Goal: Use online tool/utility: Utilize a website feature to perform a specific function

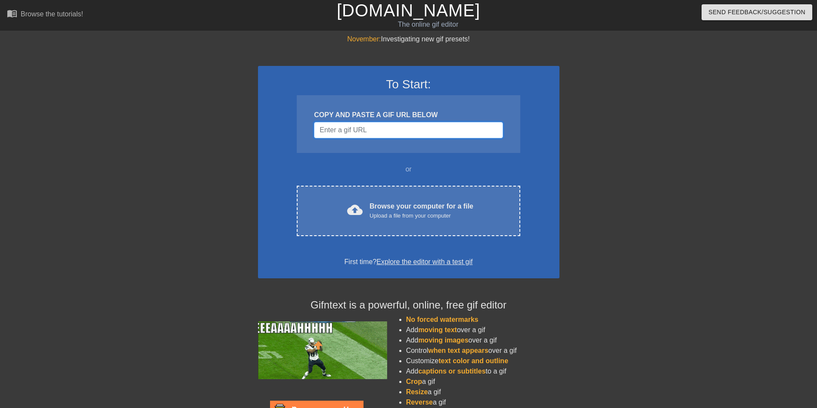
click at [390, 125] on input "Username" at bounding box center [408, 130] width 189 height 16
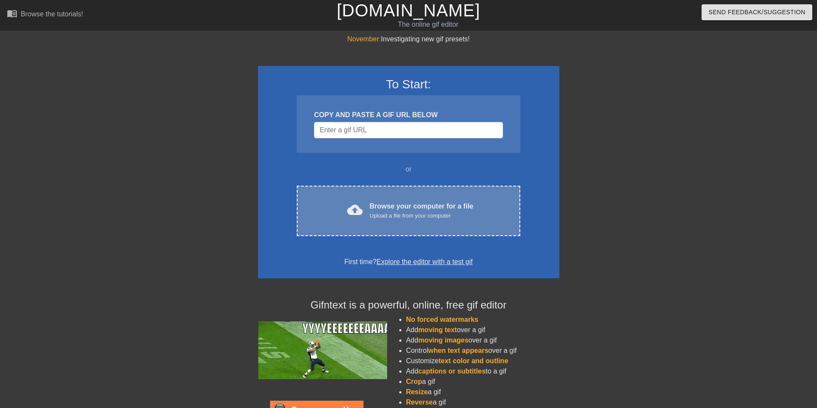
click at [375, 212] on div "Upload a file from your computer" at bounding box center [422, 216] width 104 height 9
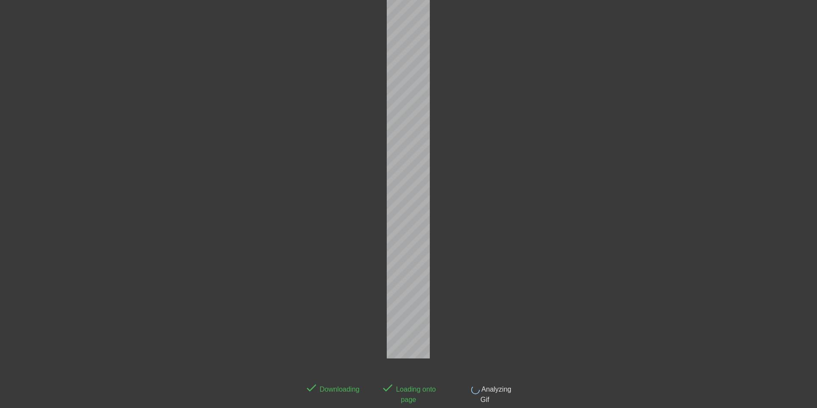
scroll to position [21, 0]
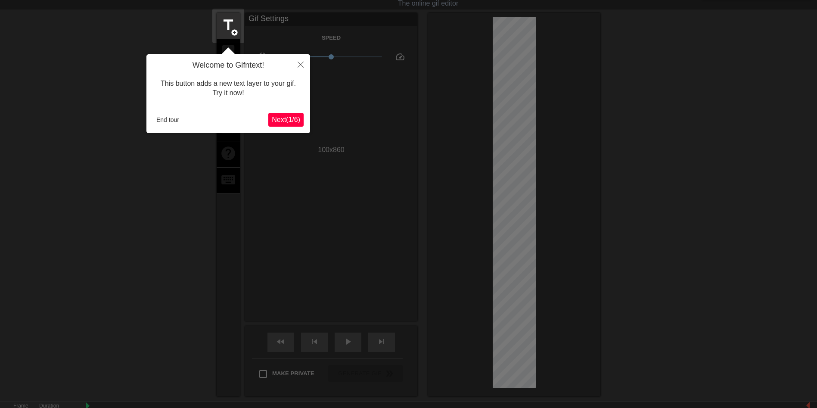
click at [286, 118] on span "Next ( 1 / 6 )" at bounding box center [286, 119] width 28 height 7
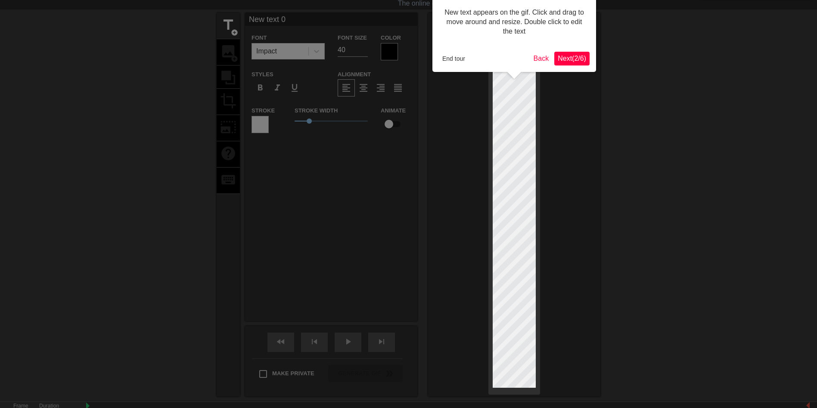
scroll to position [0, 0]
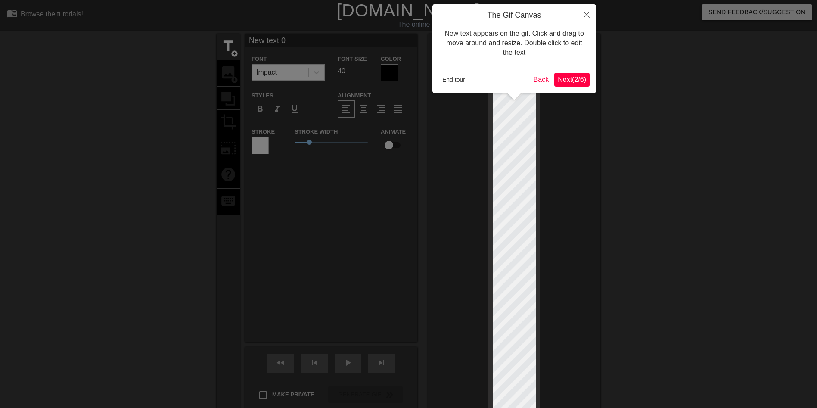
click at [574, 74] on button "Next ( 2 / 6 )" at bounding box center [572, 80] width 35 height 14
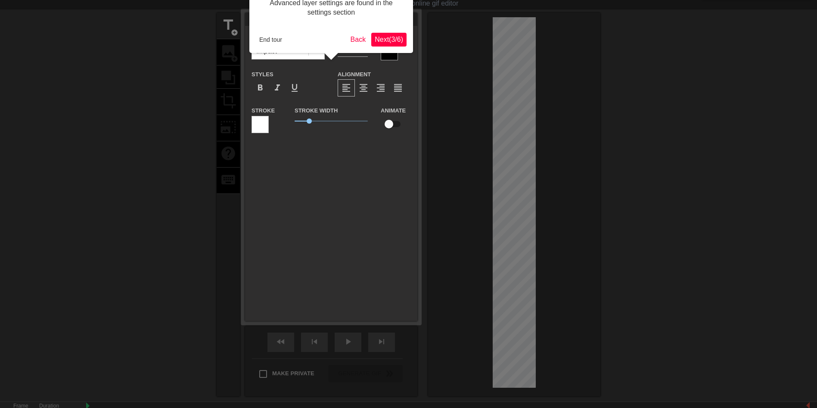
click at [392, 40] on span "Next ( 3 / 6 )" at bounding box center [389, 39] width 28 height 7
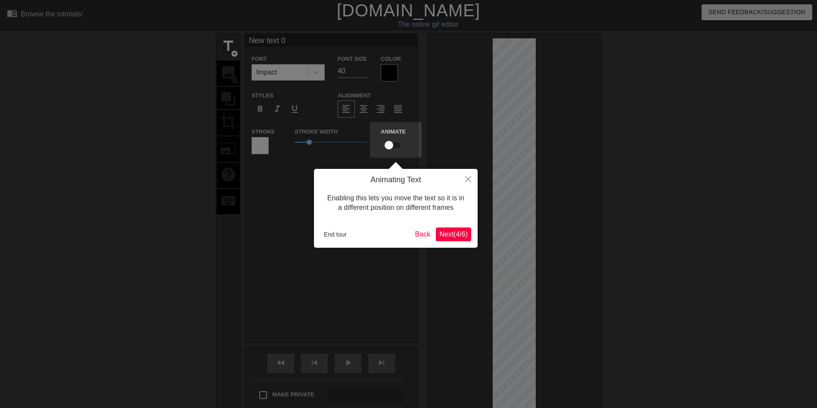
click at [458, 232] on span "Next ( 4 / 6 )" at bounding box center [453, 234] width 28 height 7
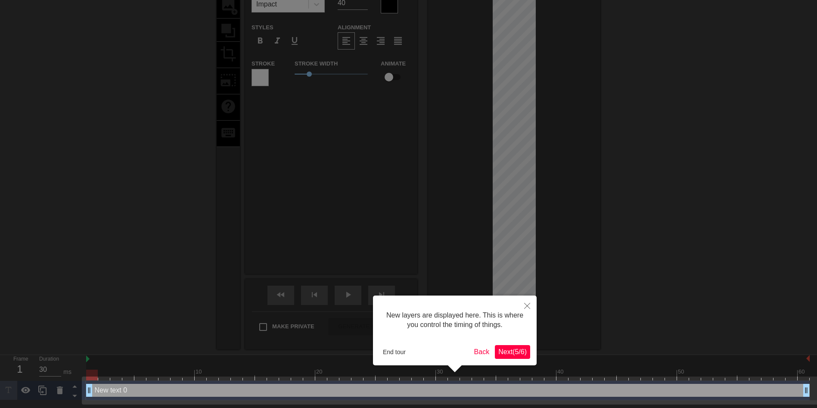
click at [511, 350] on span "Next ( 5 / 6 )" at bounding box center [513, 351] width 28 height 7
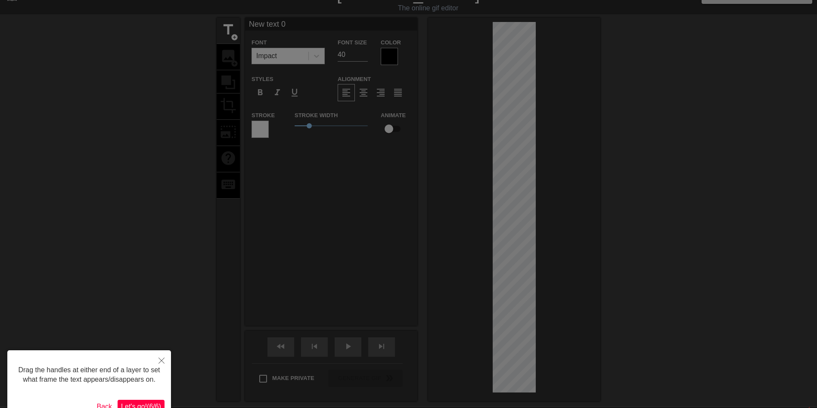
scroll to position [0, 0]
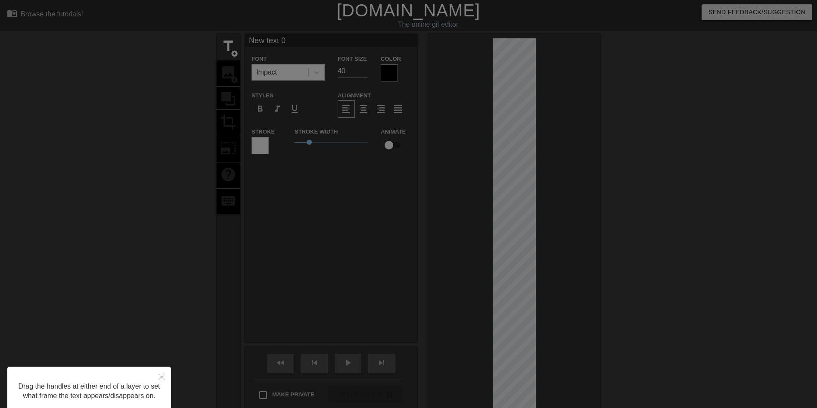
click at [309, 222] on div at bounding box center [408, 236] width 817 height 473
click at [222, 55] on div at bounding box center [408, 236] width 817 height 473
click at [157, 200] on div at bounding box center [408, 236] width 817 height 473
drag, startPoint x: 707, startPoint y: 124, endPoint x: 401, endPoint y: 325, distance: 366.5
click at [705, 127] on div at bounding box center [408, 236] width 817 height 473
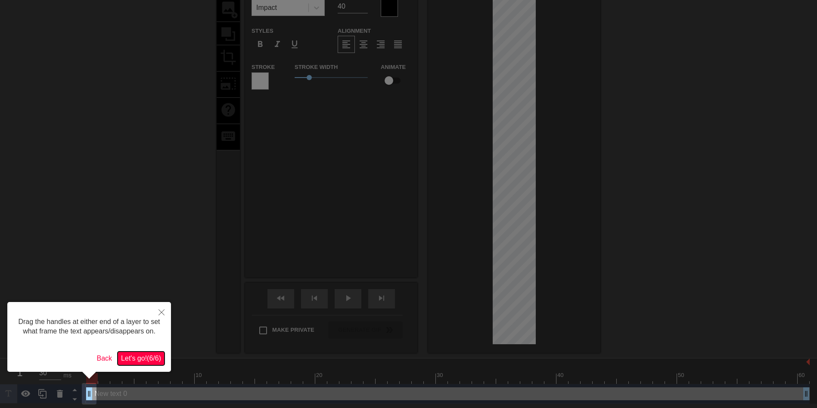
click at [127, 359] on span "Let's go! ( 6 / 6 )" at bounding box center [141, 358] width 40 height 7
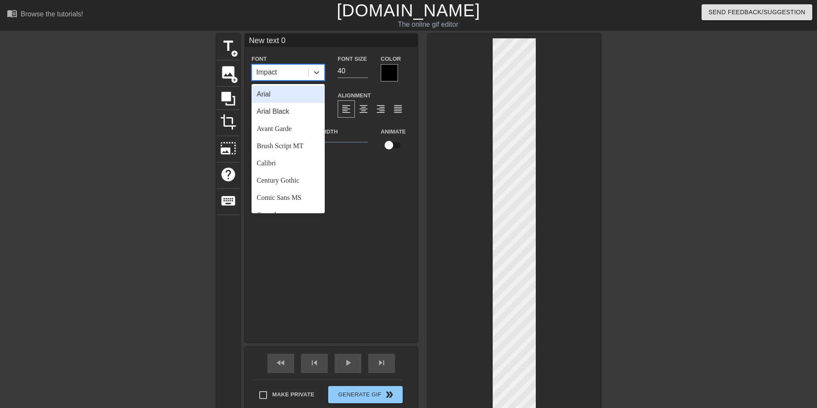
click at [286, 74] on div "Impact" at bounding box center [280, 73] width 56 height 16
click at [379, 231] on div "New text 0 Font option Brush Script MT focused, 4 of 24. 24 results available. …" at bounding box center [331, 188] width 172 height 308
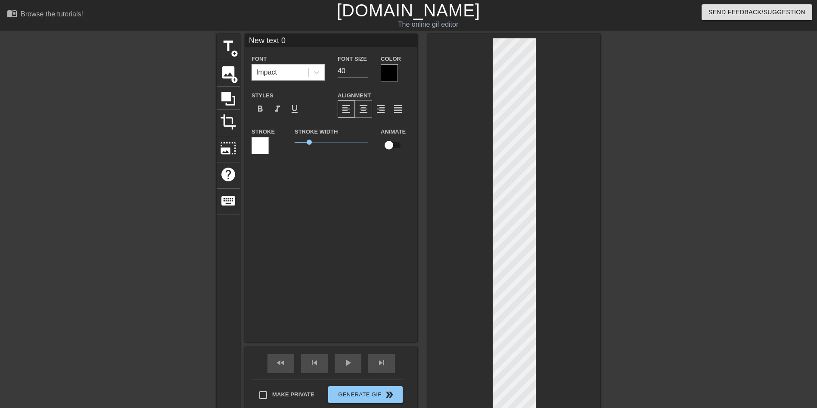
click at [362, 108] on span "format_align_center" at bounding box center [363, 109] width 10 height 10
click at [557, 232] on div at bounding box center [514, 225] width 172 height 383
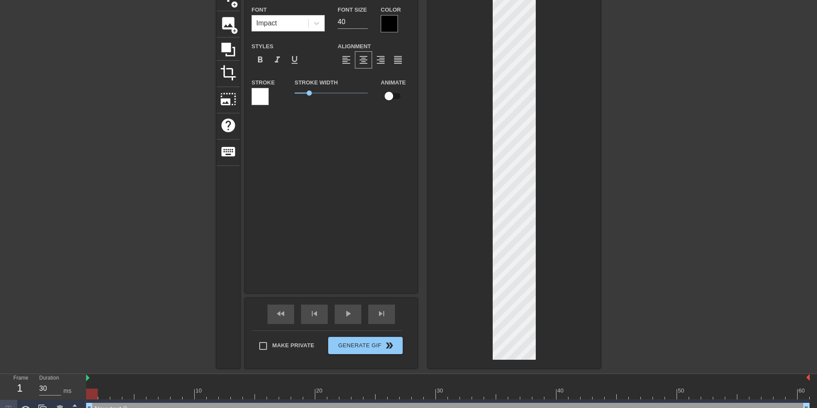
scroll to position [62, 0]
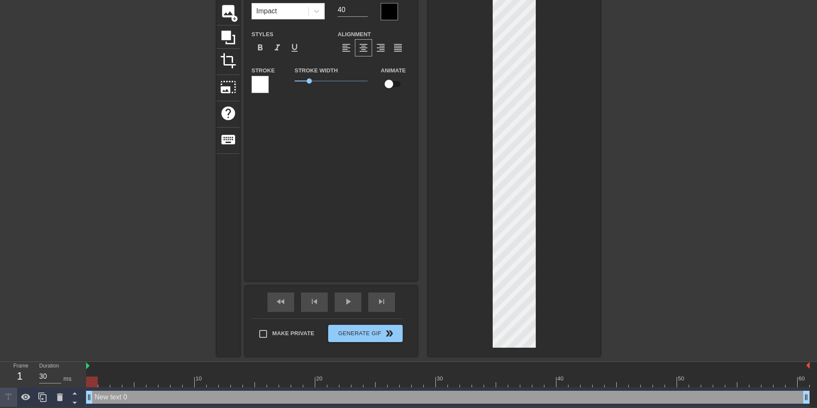
click at [487, 162] on div at bounding box center [514, 164] width 172 height 383
type input "New tet 0"
type textarea "New tet 0"
type input "New tt 0"
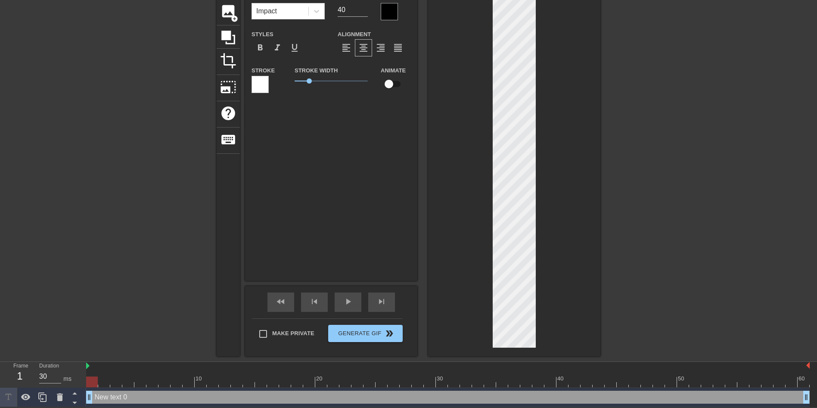
type textarea "New tt 0"
type input "New t 0"
type textarea "New t 0"
type input "Newt 0"
type textarea "Newt 0"
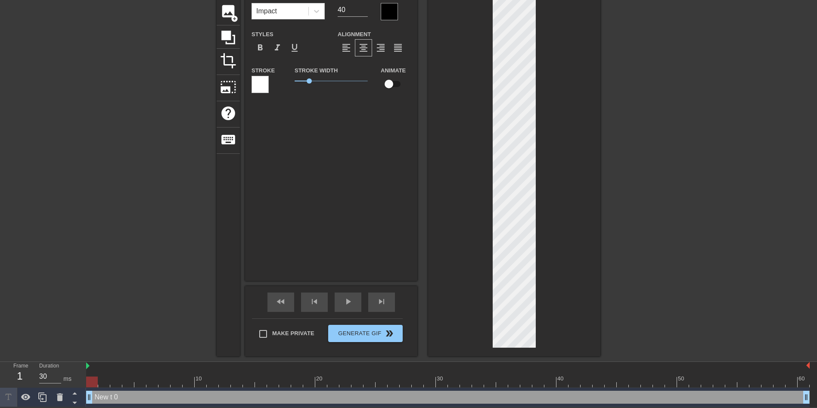
type input "Net 0"
type textarea "Net 0"
type input "Nt 0"
type textarea "Nt 0"
type input "t 0"
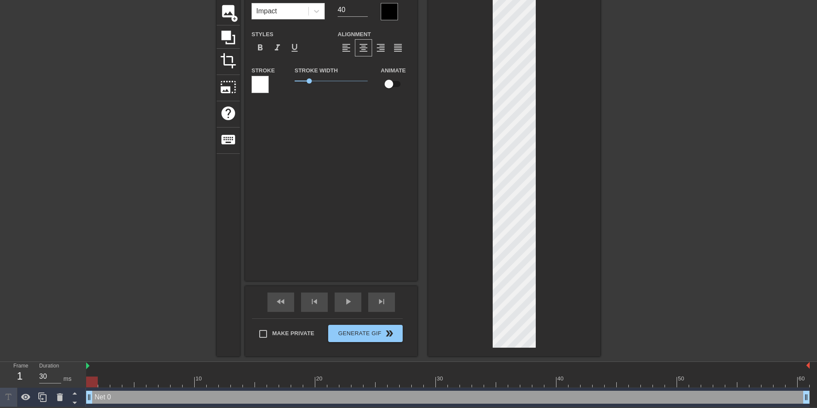
type textarea "t 0"
type input "t"
type textarea "t"
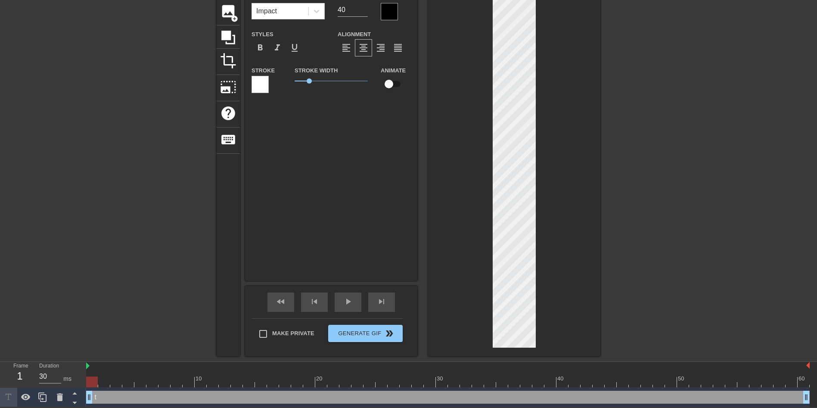
type input "t"
type textarea "t"
type input "A"
type textarea "A"
type input "A"
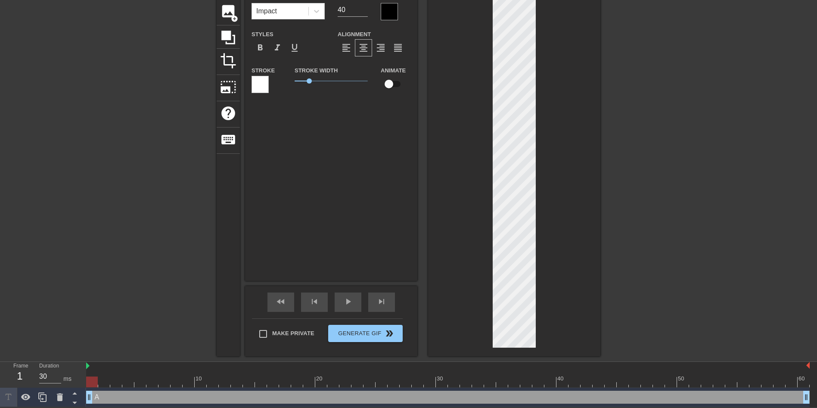
type textarea "A"
type input "AK"
type textarea "A K"
type input "AKa"
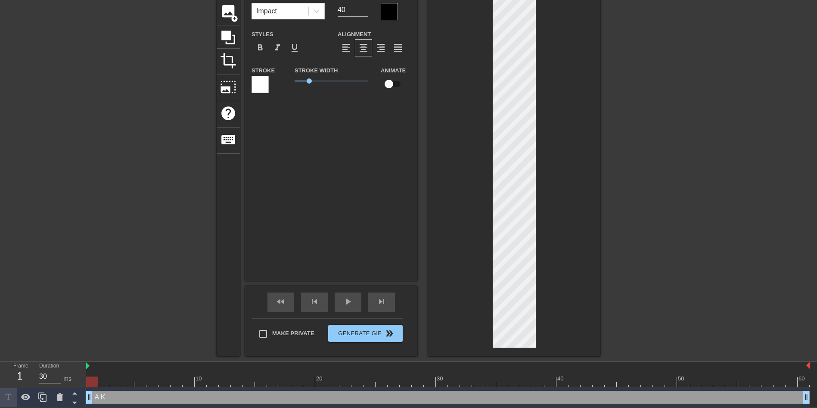
type textarea "A Ka"
type input "AK"
type textarea "A K"
type input "AK"
type textarea "A K"
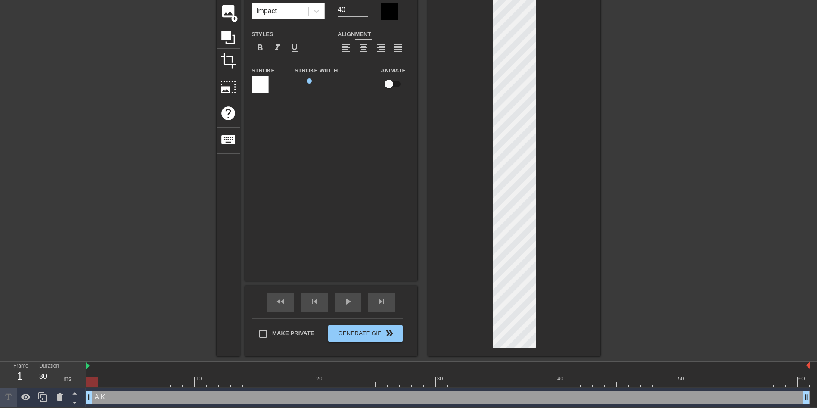
scroll to position [2, 1]
type input "AKA"
type textarea "A K A"
type input "AKA"
type textarea "A K A"
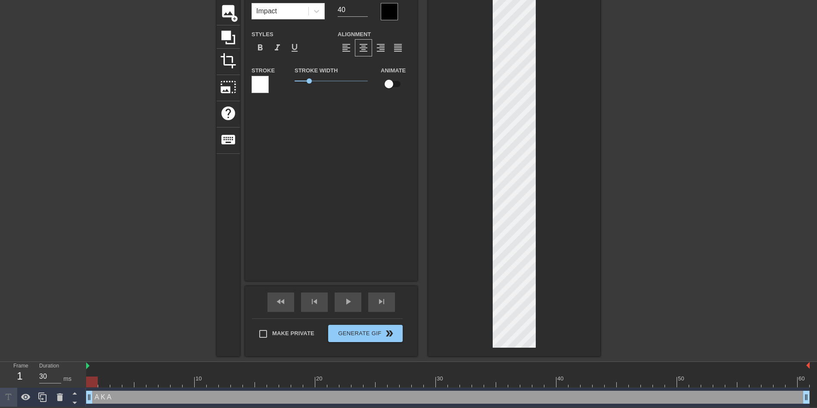
scroll to position [3, 1]
type input "AKAN"
type textarea "A K A N"
type input "AKAN"
type textarea "A K A N"
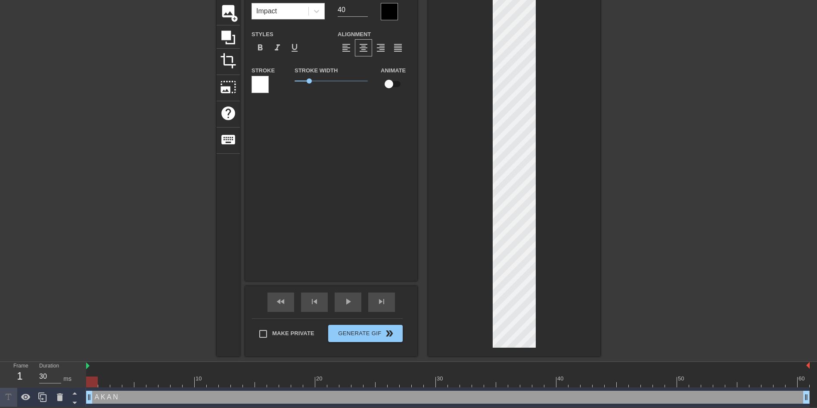
scroll to position [3, 1]
type input "AKANE"
type textarea "A K A N E"
click at [366, 219] on div "AKANE Font Impact Font Size 40 Color Styles format_bold format_italic format_un…" at bounding box center [331, 127] width 172 height 308
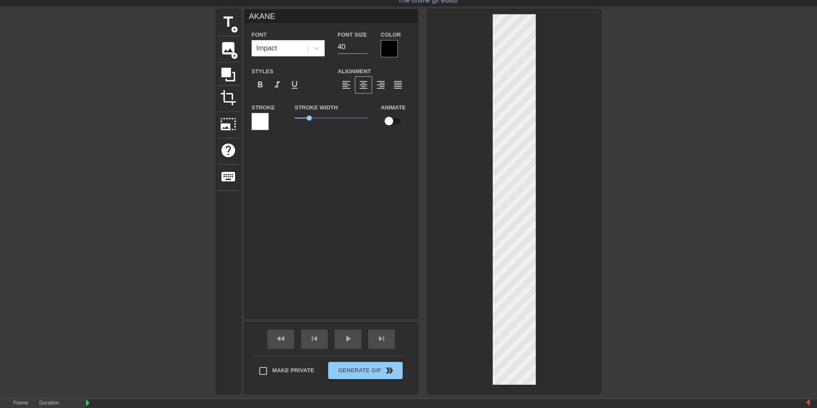
scroll to position [19, 0]
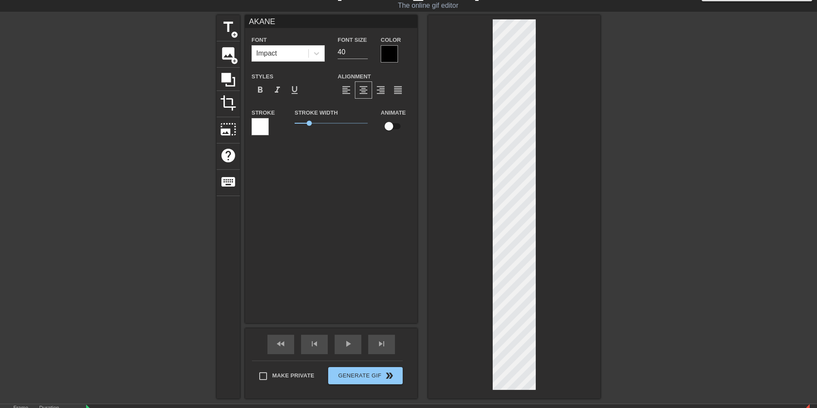
click at [385, 55] on div at bounding box center [389, 53] width 17 height 17
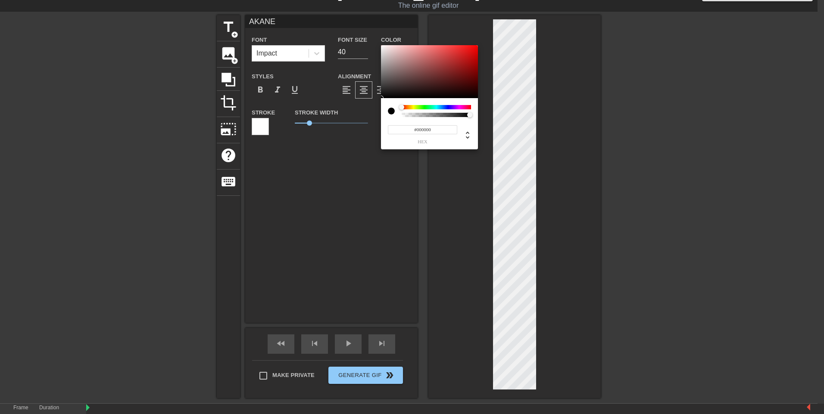
type input "AKANE"
type input "0"
type input "AKANE"
type input "0.39"
type input "AKANE"
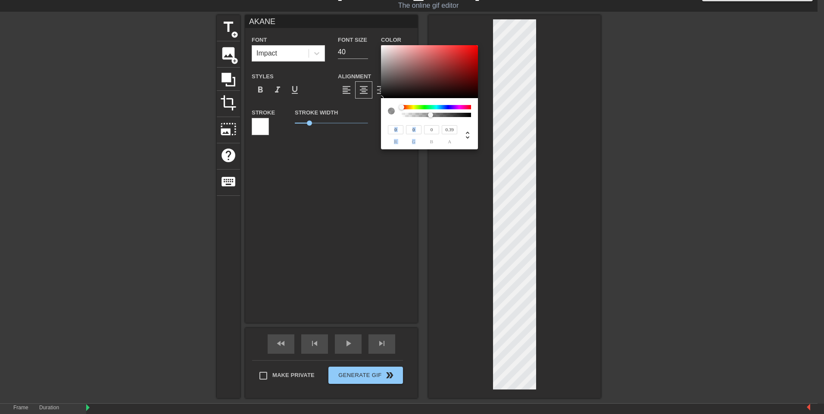
type input "0.37"
type input "AKANE"
type input "0.34"
type input "AKANE"
type input "0.32"
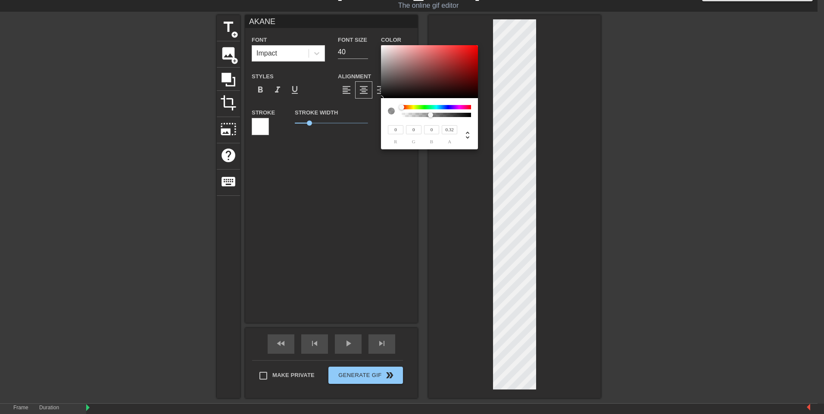
type input "AKANE"
type input "0.31"
type input "AKANE"
type input "0.3"
type input "AKANE"
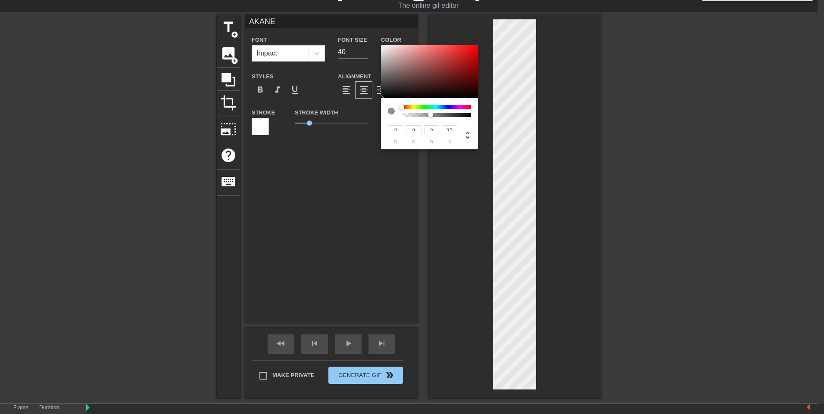
type input "0.28"
type input "AKANE"
type input "0.27"
type input "AKANE"
type input "0.26"
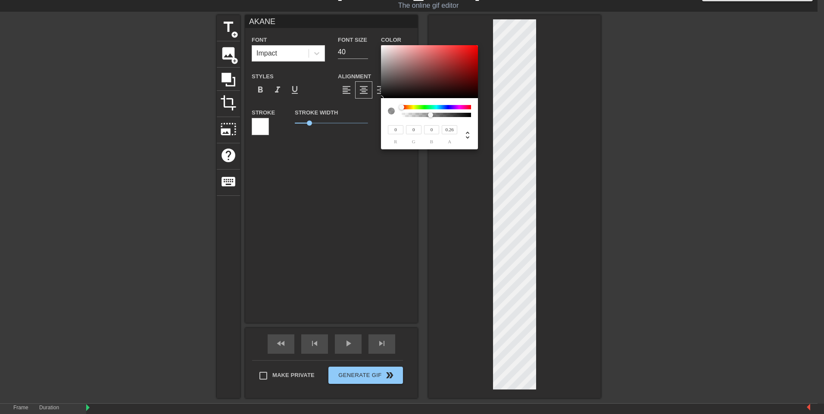
type input "AKANE"
type input "0.25"
type input "AKANE"
type input "0.24"
type input "AKANE"
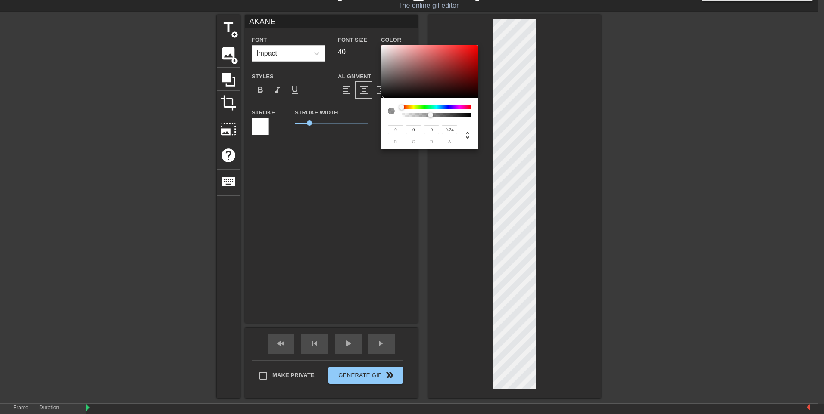
type input "0.23"
type input "AKANE"
type input "0.21"
type input "AKANE"
type input "0.2"
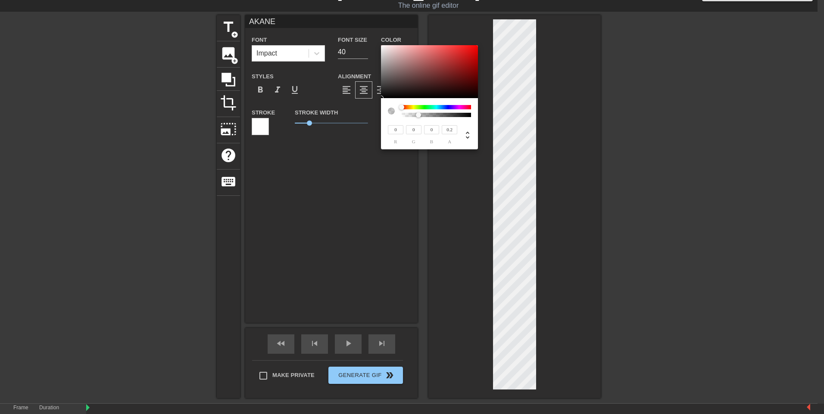
type input "AKANE"
type input "0.19"
type input "AKANE"
type input "0.17"
type input "AKANE"
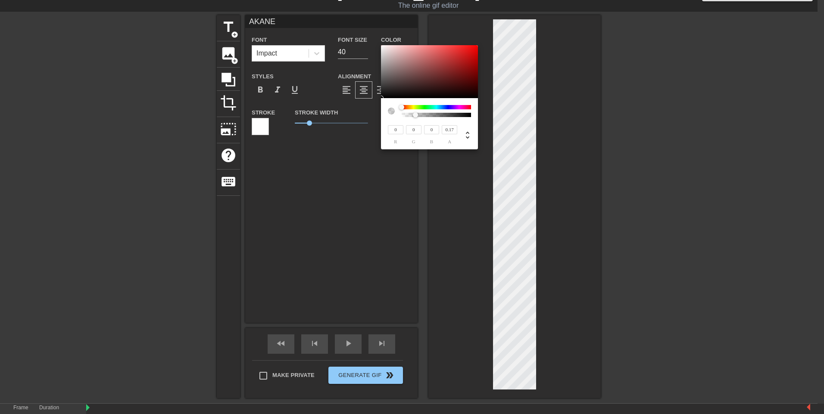
type input "0.15"
type input "AKANE"
type input "0.13"
type input "AKANE"
type input "0.12"
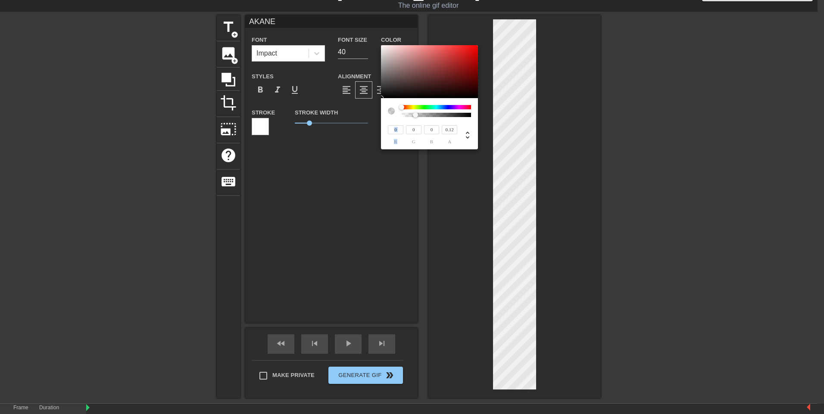
type input "AKANE"
type input "0.09"
type input "AKANE"
type input "0.07"
type input "AKANE"
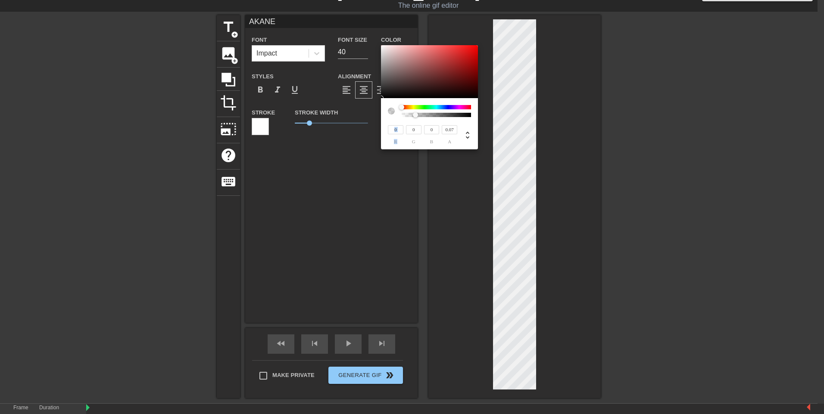
type input "0.05"
type input "AKANE"
type input "0.03"
type input "AKANE"
type input "0.02"
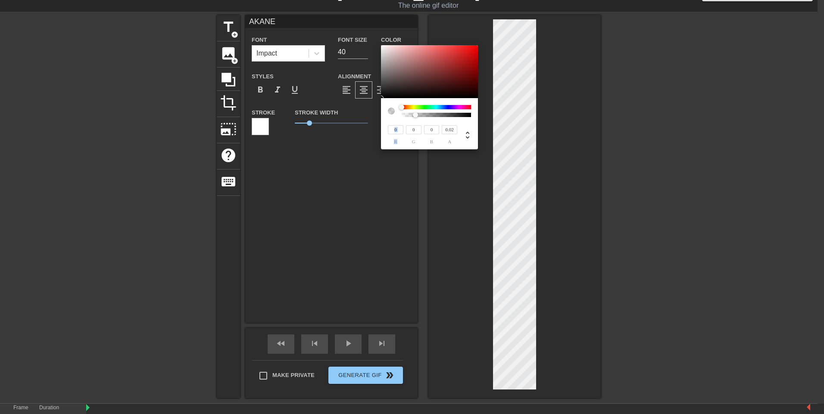
type input "AKANE"
type input "0"
type input "AKANE"
type input "0.1"
type input "AKANE"
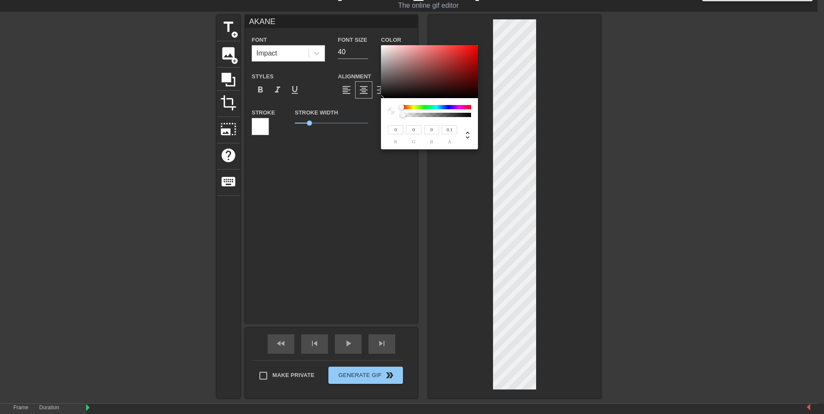
type input "0.18"
type input "AKANE"
type input "0.24"
type input "AKANE"
type input "0.32"
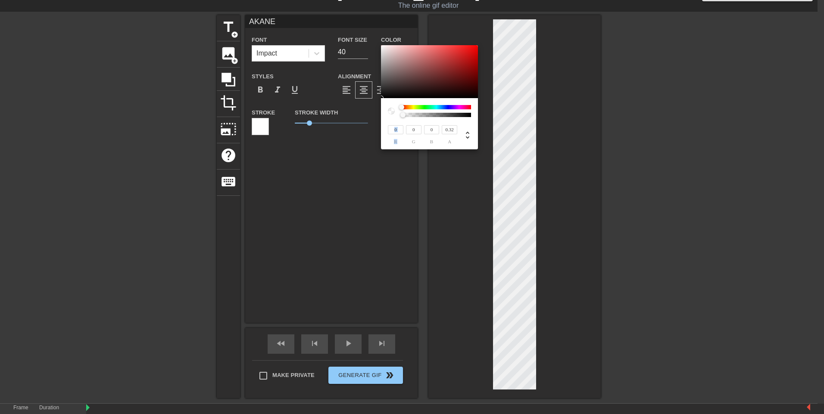
type input "AKANE"
type input "0.41"
type input "AKANE"
type input "0.49"
type input "AKANE"
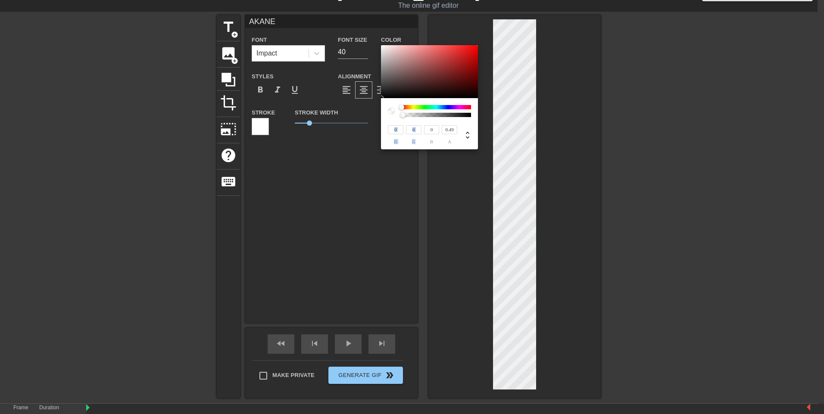
type input "0.57"
type input "AKANE"
type input "0.65"
type input "AKANE"
type input "0.71"
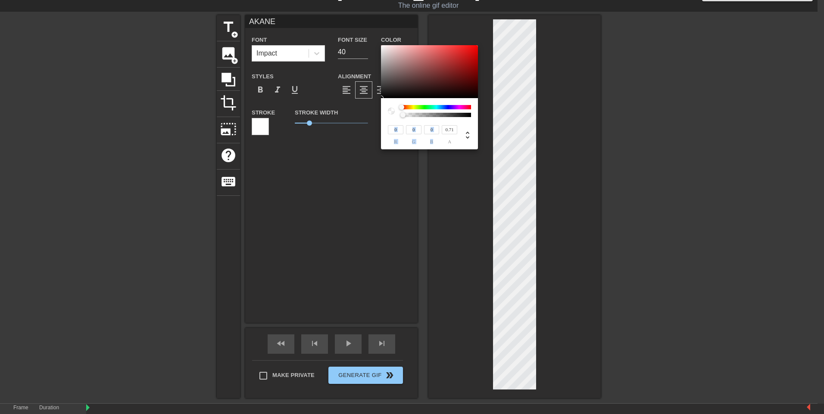
type input "AKANE"
type input "0.77"
type input "AKANE"
type input "0.81"
type input "AKANE"
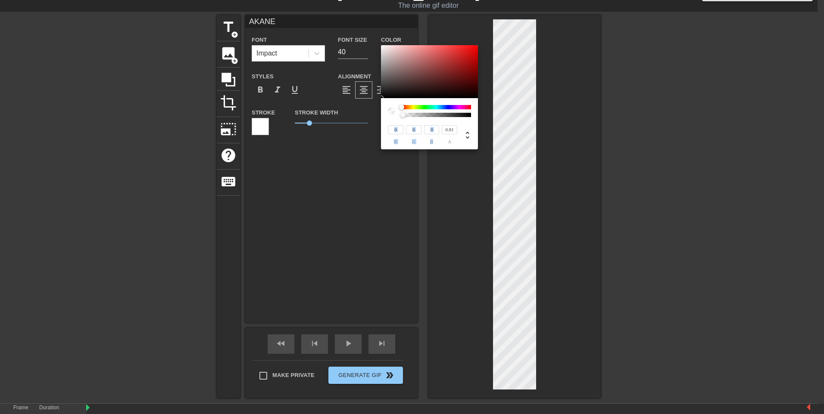
type input "0.87"
type input "AKANE"
type input "0.9"
type input "AKANE"
type input "0.92"
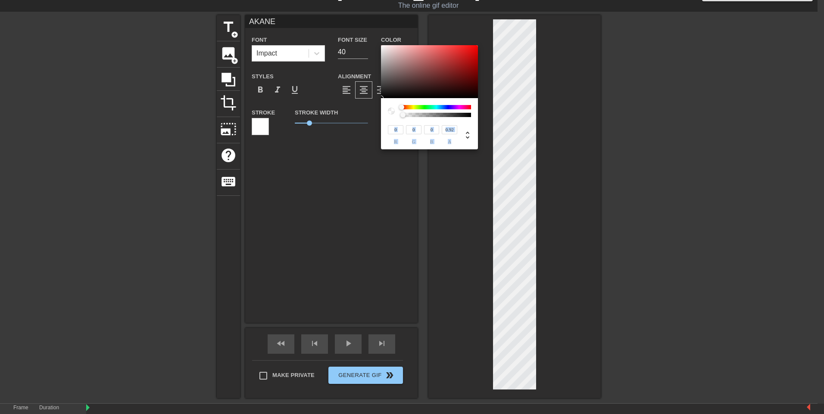
type input "AKANE"
type input "0.93"
type input "AKANE"
type input "0.94"
type input "AKANE"
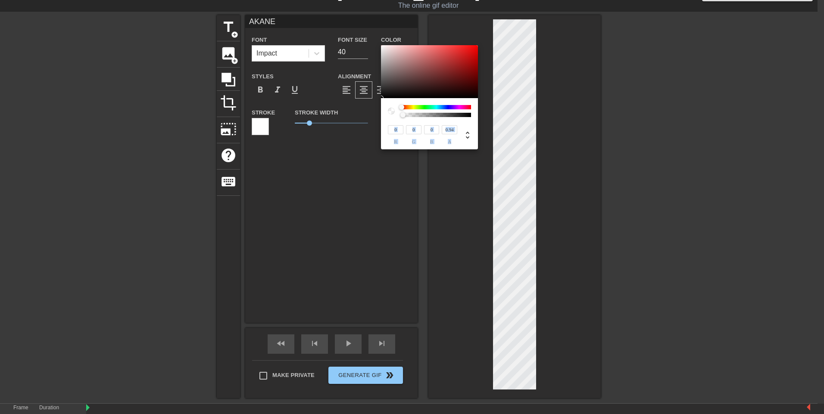
type input "0.95"
type input "AKANE"
type input "0.96"
type input "AKANE"
type input "0.97"
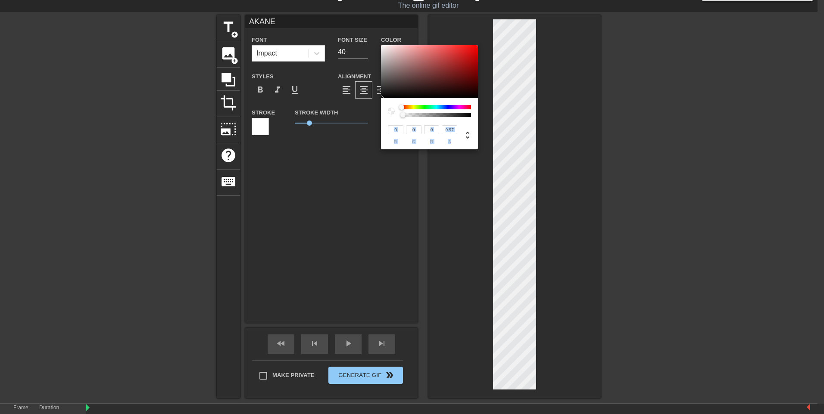
type input "AKANE"
type input "0.98"
type input "AKANE"
type input "0.99"
type input "AKANE"
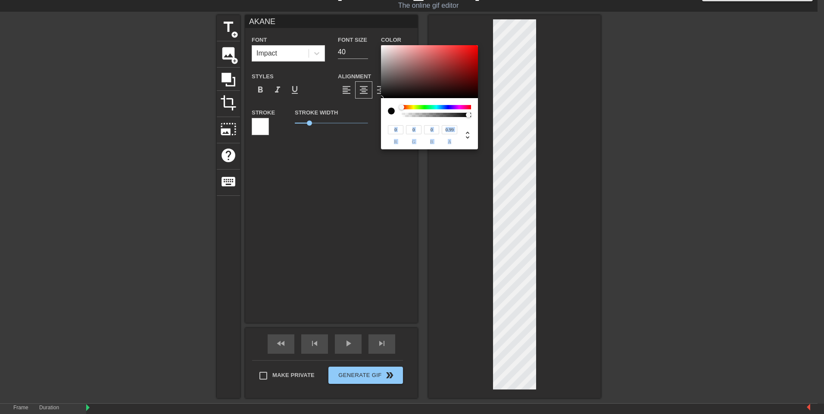
type input "1"
drag, startPoint x: 467, startPoint y: 115, endPoint x: 478, endPoint y: 123, distance: 13.9
click at [478, 123] on div "0 r 0 g 0 b 1 a" at bounding box center [412, 207] width 824 height 414
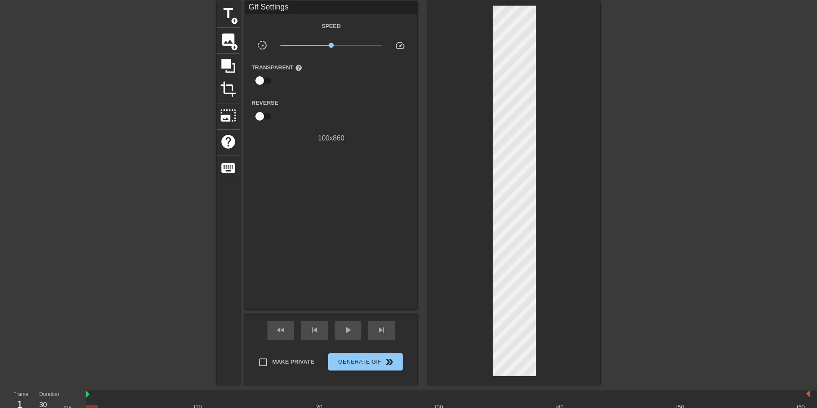
scroll to position [62, 0]
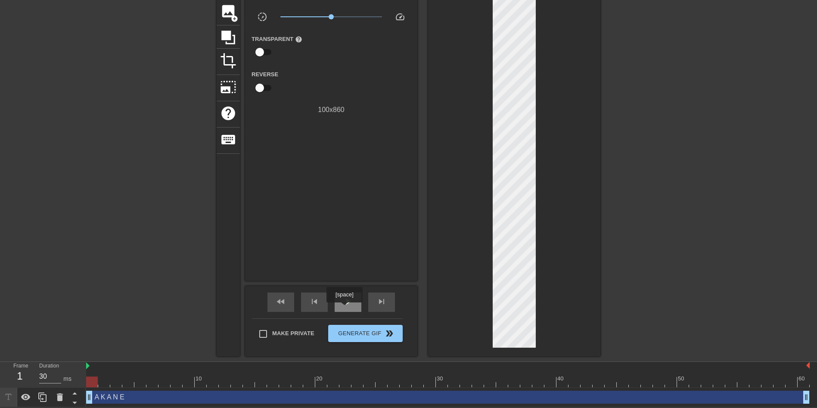
click at [344, 308] on div "play_arrow" at bounding box center [348, 302] width 27 height 19
click at [344, 308] on div "pause" at bounding box center [348, 302] width 27 height 19
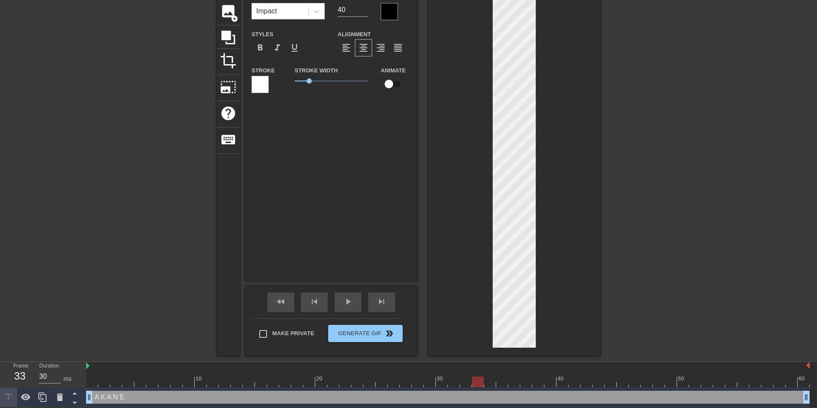
click at [560, 92] on div at bounding box center [514, 164] width 172 height 383
click at [341, 300] on div "play_arrow" at bounding box center [348, 302] width 27 height 19
click at [333, 239] on div "AKANE Font Impact Font Size 40 Color Styles format_bold format_italic format_un…" at bounding box center [331, 127] width 172 height 308
click at [259, 84] on div at bounding box center [260, 84] width 17 height 17
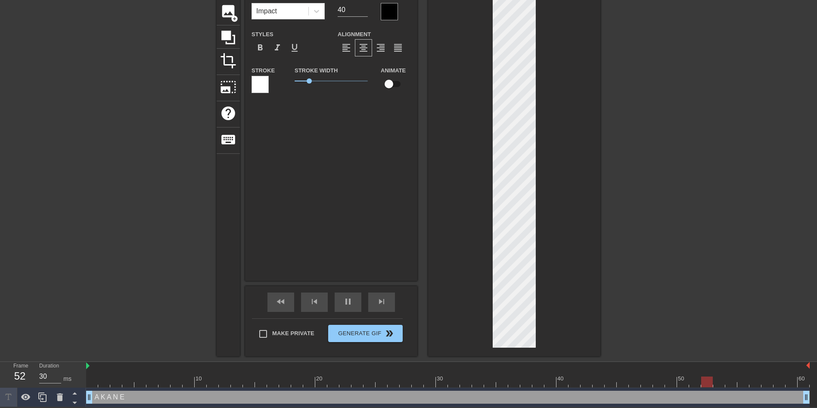
scroll to position [56, 0]
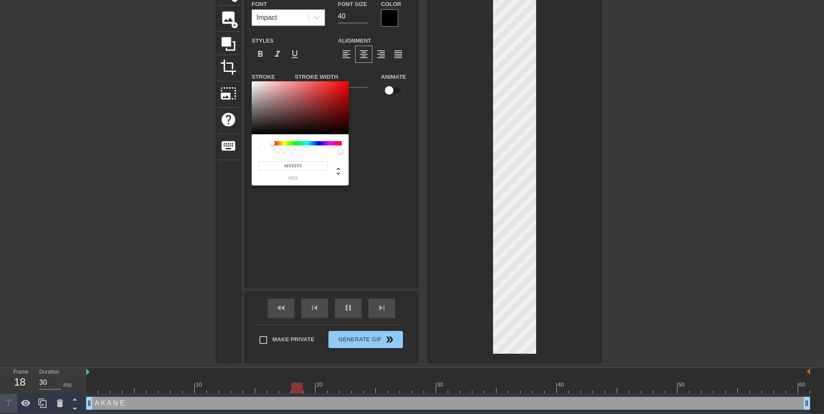
type input "AKANE"
type input "#845656"
type input "AKANE"
type input "#8D4F4F"
type input "AKANE"
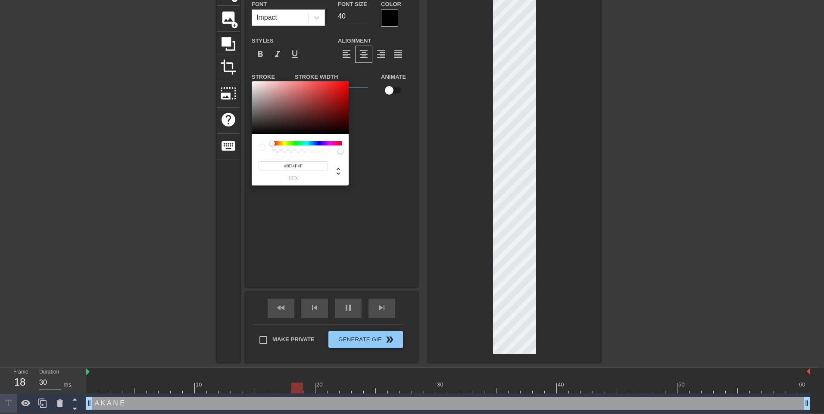
type input "#973D3D"
type input "AKANE"
type input "#9B3434"
type input "AKANE"
type input "#9B3131"
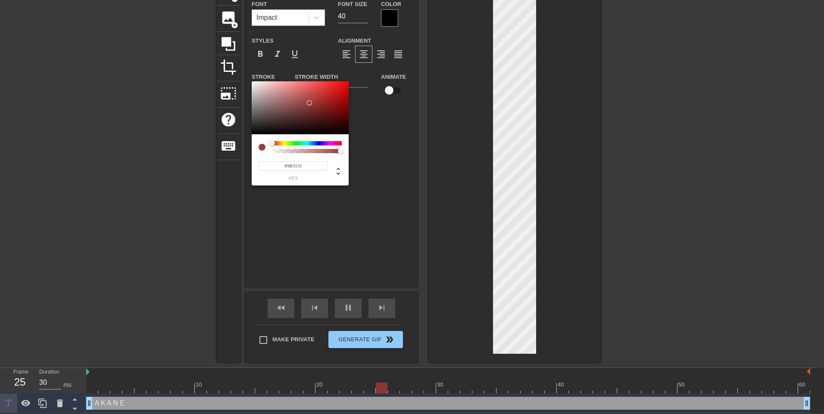
type input "AKANE"
type input "#9B2D2D"
type input "AKANE"
type input "#972C2C"
type input "AKANE"
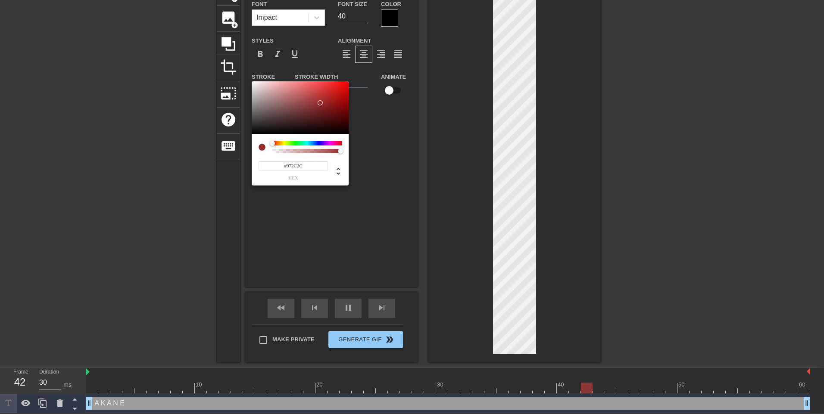
type input "#952C2C"
type input "AKANE"
type input "#7C2E2E"
type input "AKANE"
type input "#6C2E2E"
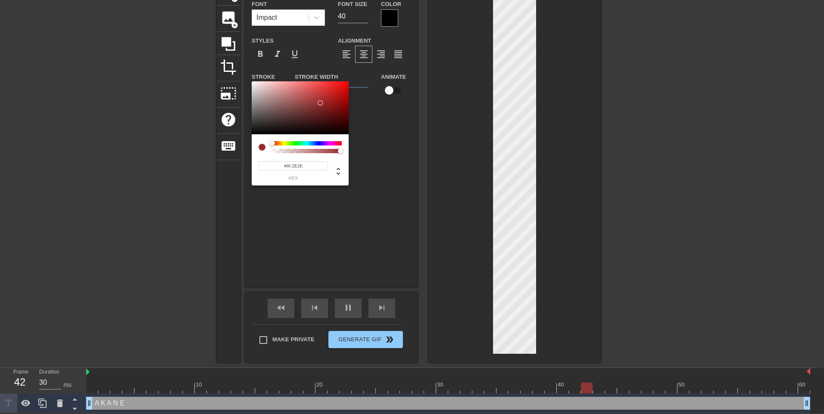
type input "AKANE"
type input "#5D3030"
type input "AKANE"
type input "#553131"
type input "AKANE"
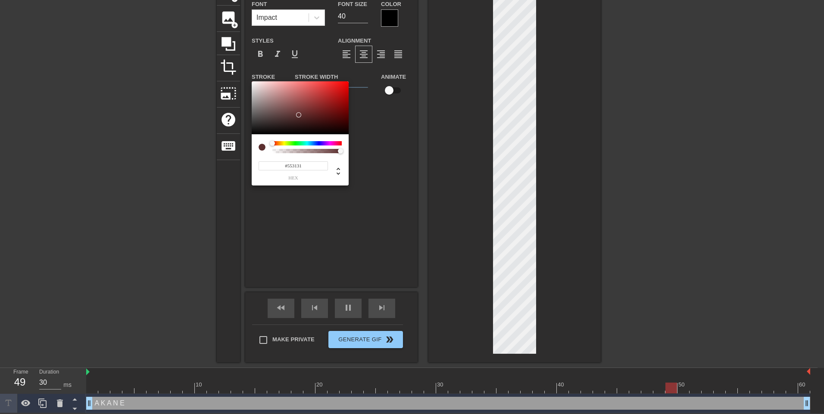
type input "#4F3131"
type input "AKANE"
type input "#4D3333"
type input "AKANE"
type input "#453131"
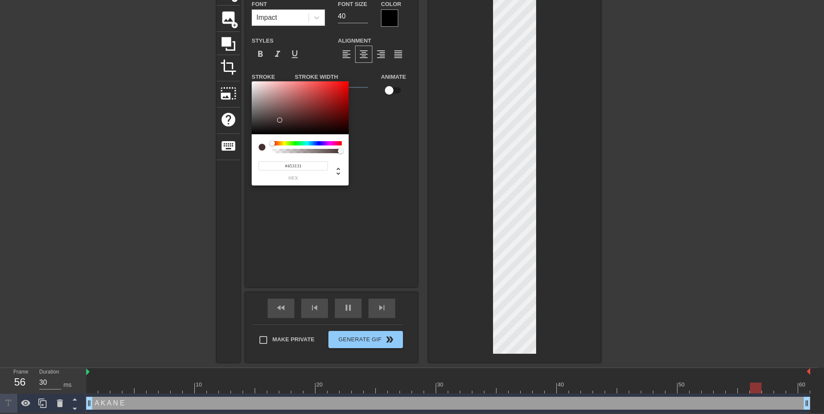
drag, startPoint x: 286, startPoint y: 107, endPoint x: 279, endPoint y: 120, distance: 15.0
click at [279, 120] on div at bounding box center [300, 107] width 97 height 53
type input "AKANE"
type input "#454131"
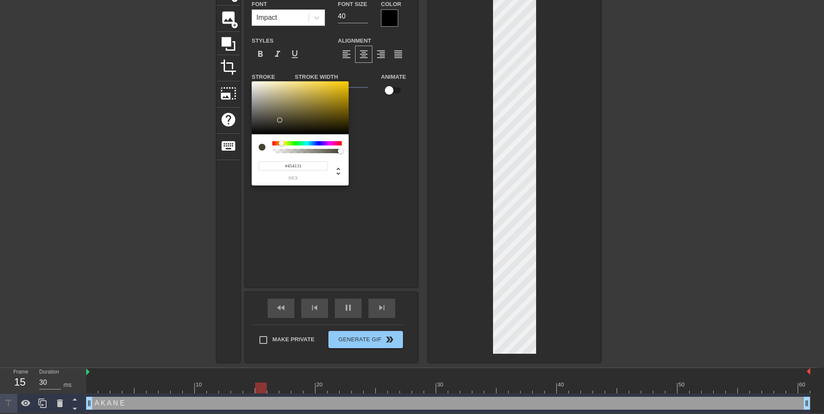
type input "AKANE"
type input "#454031"
type input "AKANE"
type input "#453F31"
type input "AKANE"
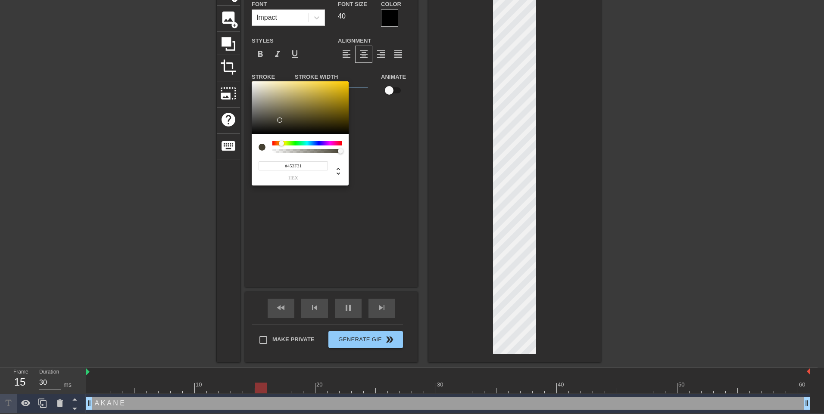
type input "#453E31"
type input "AKANE"
type input "#453D31"
type input "AKANE"
type input "#453C31"
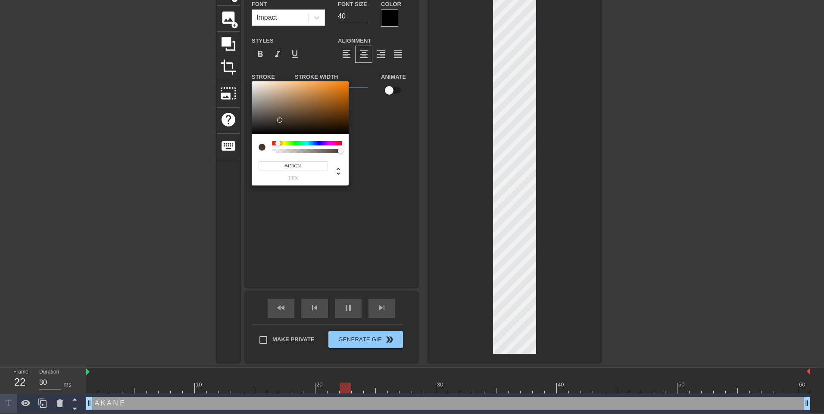
type input "AKANE"
type input "#453B31"
drag, startPoint x: 282, startPoint y: 141, endPoint x: 278, endPoint y: 144, distance: 4.9
click at [278, 144] on div at bounding box center [306, 143] width 69 height 4
type input "AKANE"
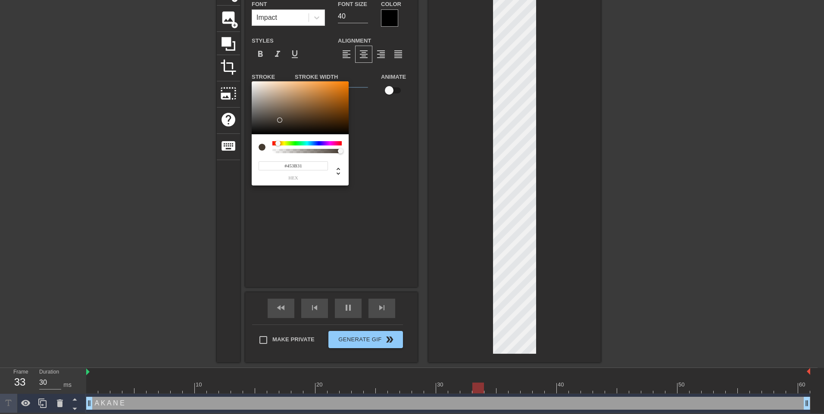
type input "#936C46"
type input "AKANE"
type input "#9F7144"
type input "AKANE"
type input "#D38539"
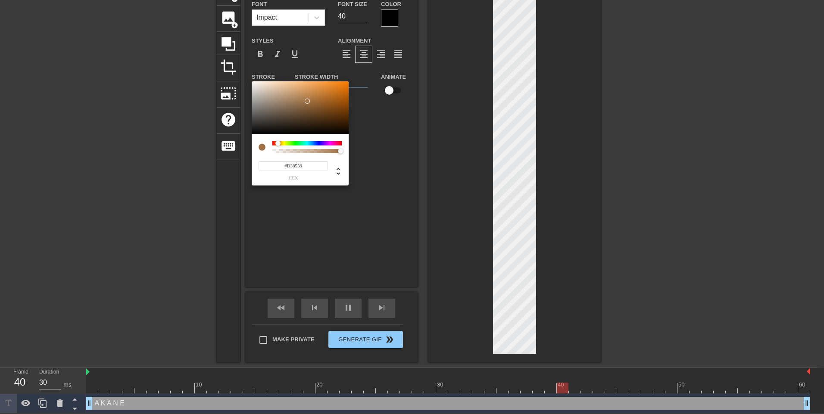
type input "AKANE"
type input "#FF8B1A"
type input "AKANE"
type input "#FF840C"
type input "AKANE"
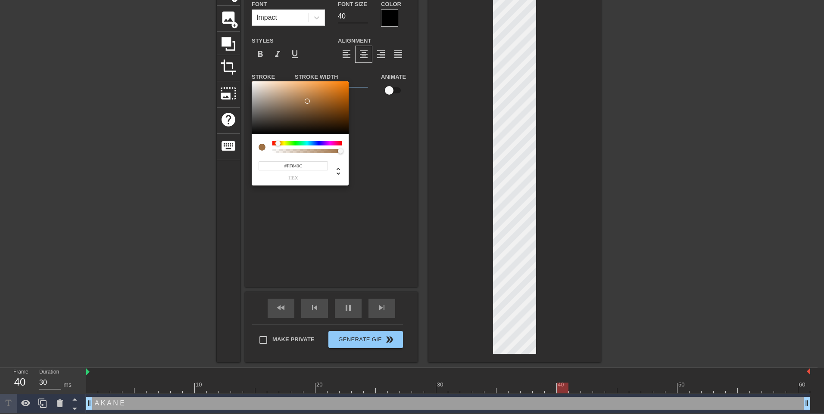
type input "#FF830A"
type input "AKANE"
type input "#FF8208"
type input "AKANE"
type input "#FF8005"
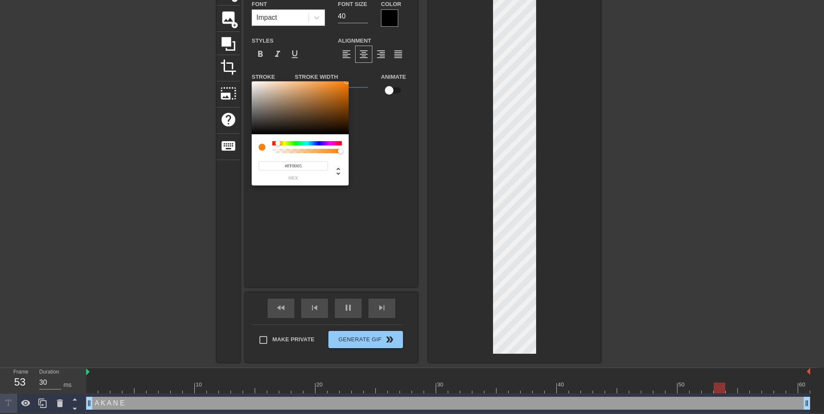
type input "AKANE"
type input "#FF8108"
drag, startPoint x: 309, startPoint y: 100, endPoint x: 300, endPoint y: 49, distance: 51.7
click at [300, 49] on div "#FFC080 hex" at bounding box center [412, 207] width 824 height 414
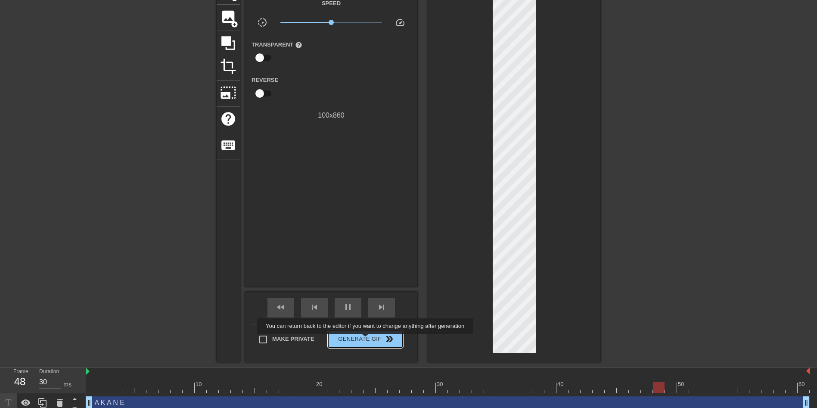
click at [366, 340] on span "Generate Gif double_arrow" at bounding box center [366, 339] width 68 height 10
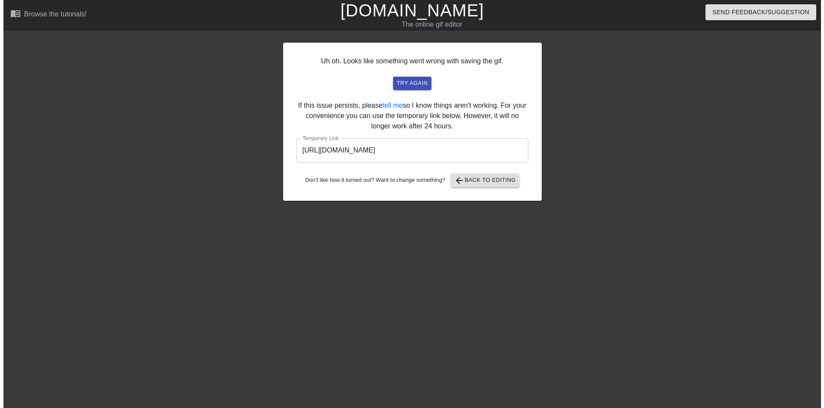
scroll to position [0, 0]
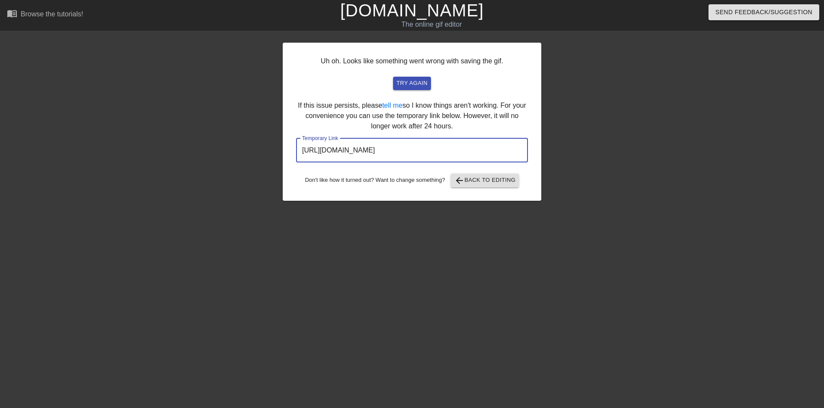
click at [414, 151] on input "https://www.gifntext.com/temp_generations/OJ30OY6l.gif" at bounding box center [412, 150] width 232 height 24
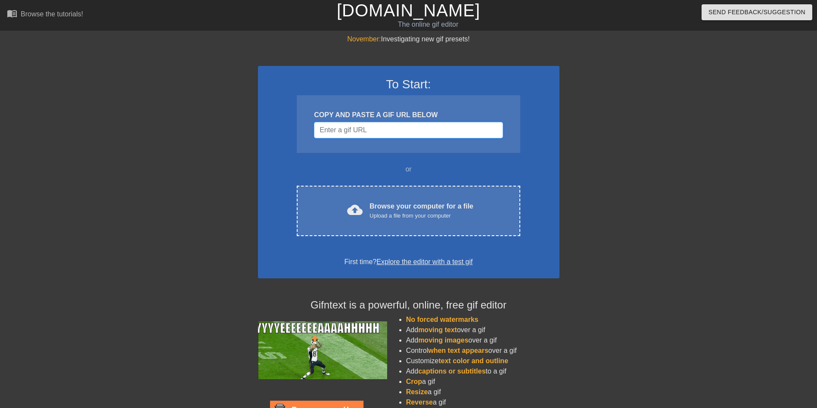
click at [373, 131] on input "Username" at bounding box center [408, 130] width 189 height 16
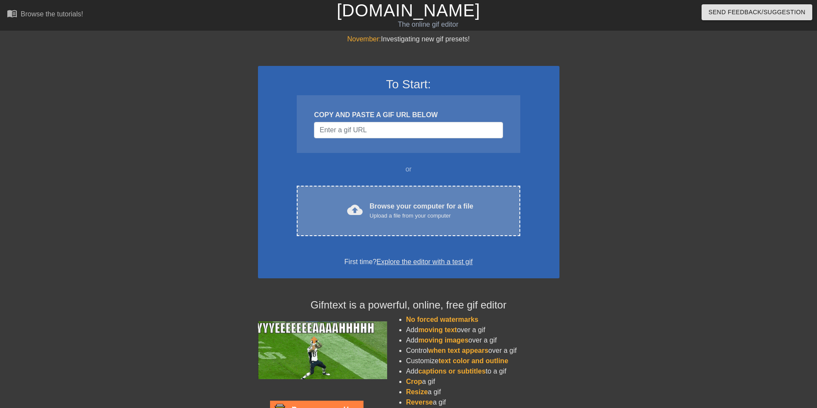
click at [389, 220] on div "Upload a file from your computer" at bounding box center [422, 216] width 104 height 9
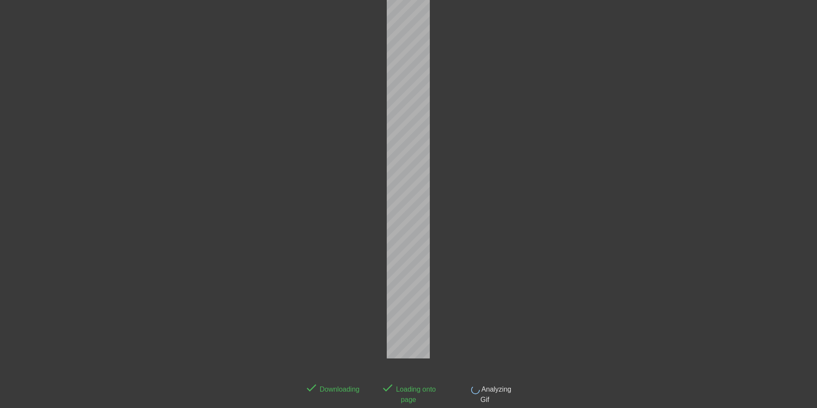
scroll to position [21, 0]
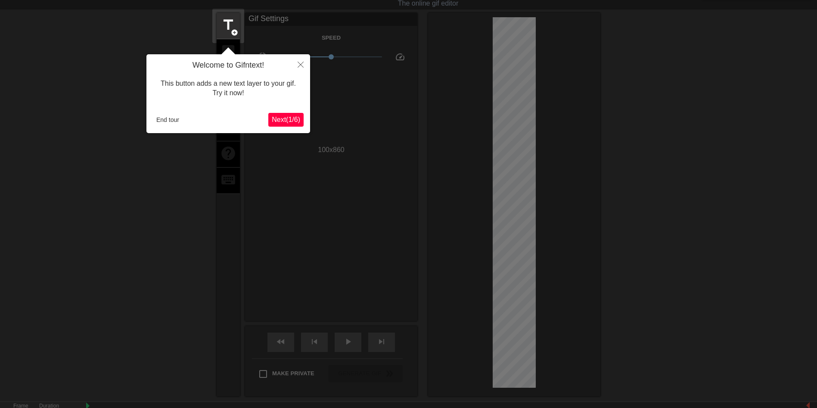
click at [291, 118] on span "Next ( 1 / 6 )" at bounding box center [286, 119] width 28 height 7
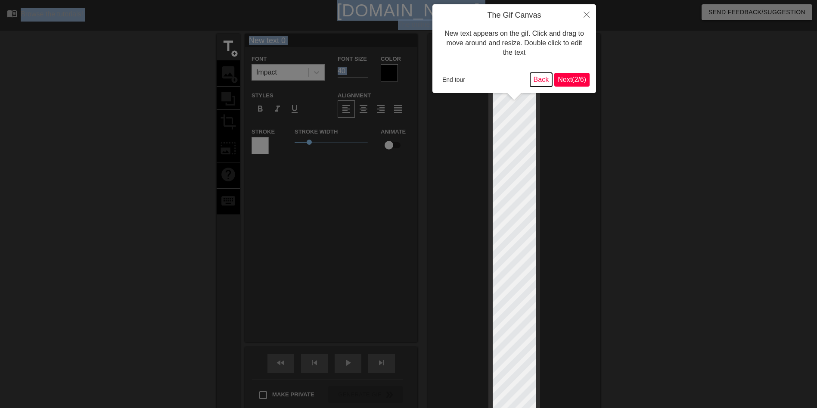
click at [537, 80] on button "Back" at bounding box center [541, 80] width 22 height 14
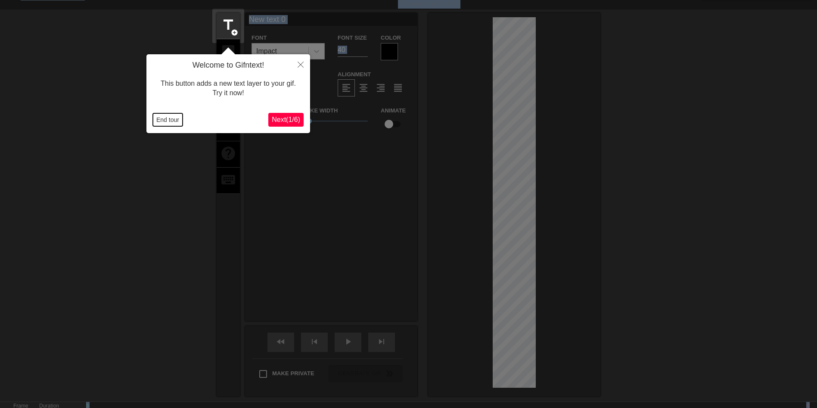
click at [168, 118] on button "End tour" at bounding box center [168, 119] width 30 height 13
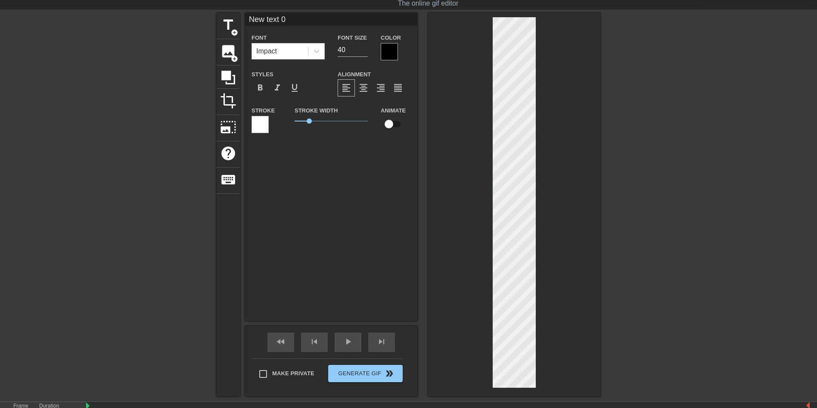
scroll to position [1, 2]
type input "New txt 0"
type textarea "New txt 0"
type input "New xt 0"
type textarea "New xt 0"
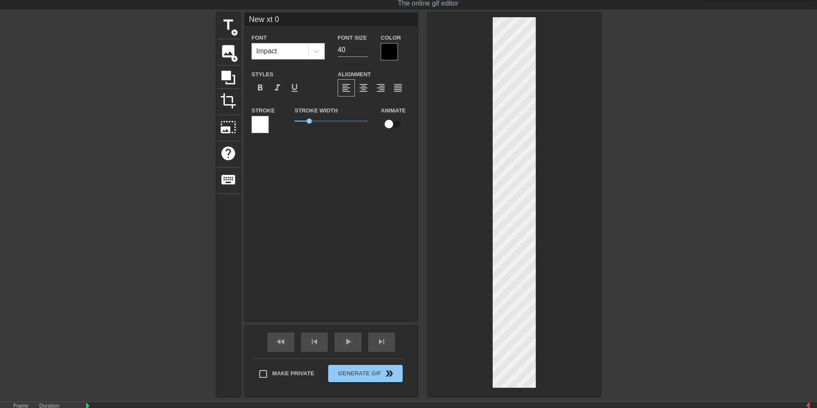
type input "Newxt 0"
type textarea "Newxt 0"
type input "Next 0"
type textarea "Next 0"
type input "Nxt 0"
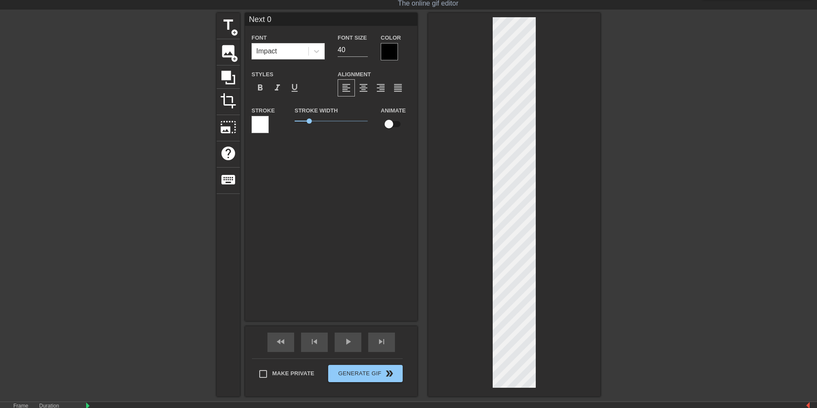
type textarea "Nxt 0"
type input "xt 0"
type textarea "xt 0"
type input "xt"
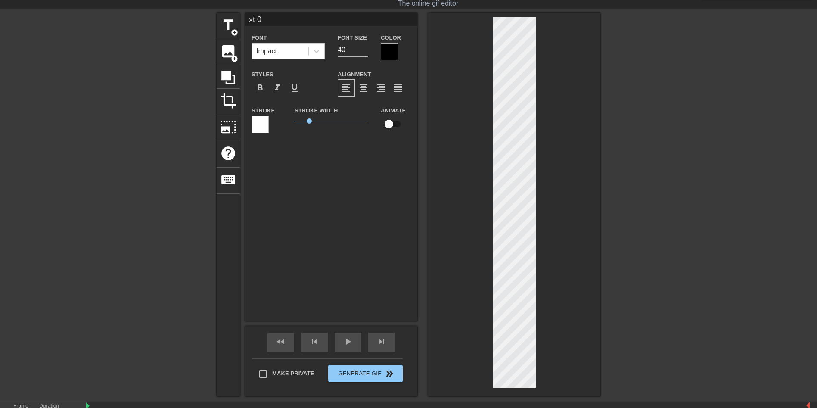
type textarea "xt"
type input "xt"
type textarea "xt"
type input "x"
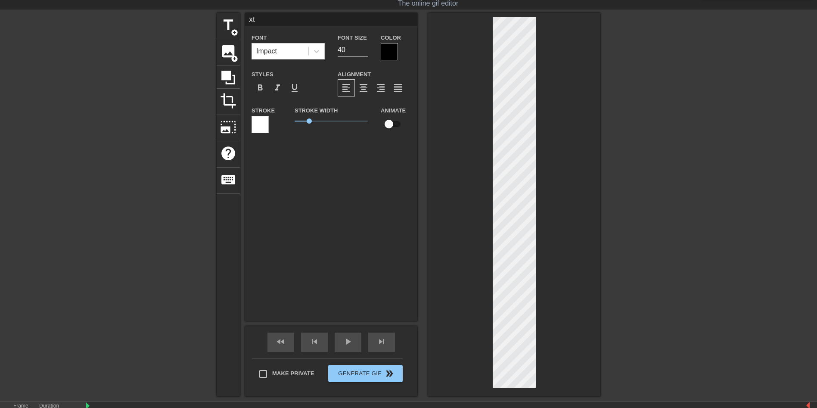
type textarea "x"
type input "A"
type textarea "A"
type input "A"
type textarea "A"
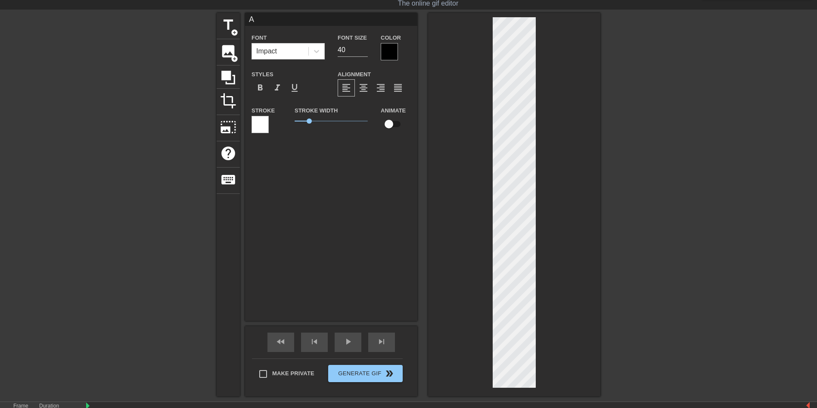
type input "AK"
type textarea "A K"
type input "AK"
type textarea "A K"
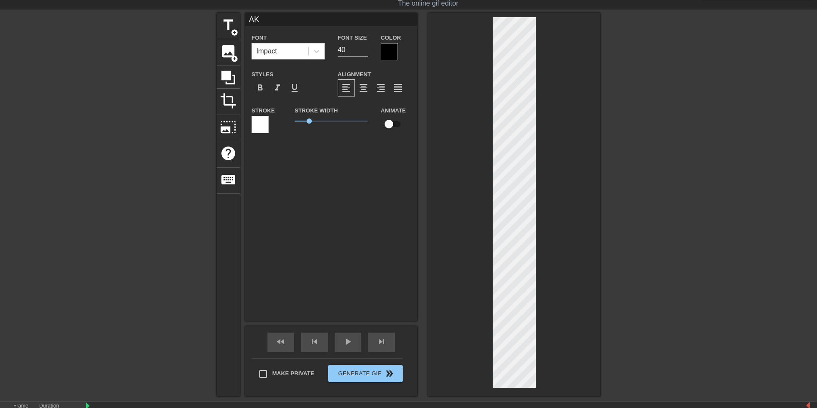
type input "AKA"
type textarea "A K A"
type input "AKA"
type textarea "A K A"
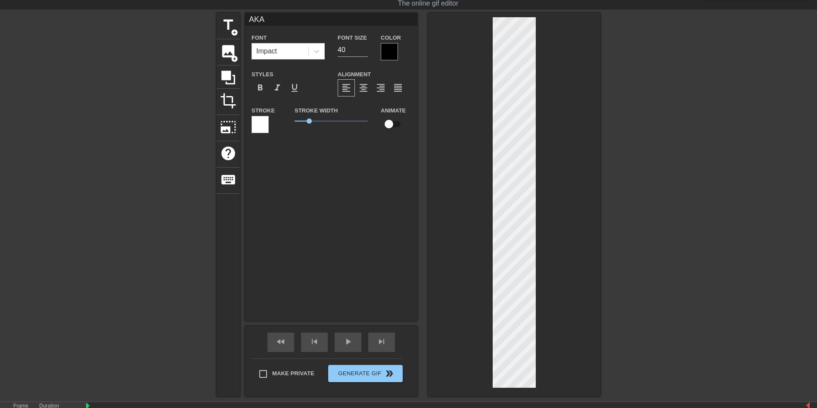
type input "AKAN"
type textarea "A K A N"
type input "AKAN"
type textarea "A K A N"
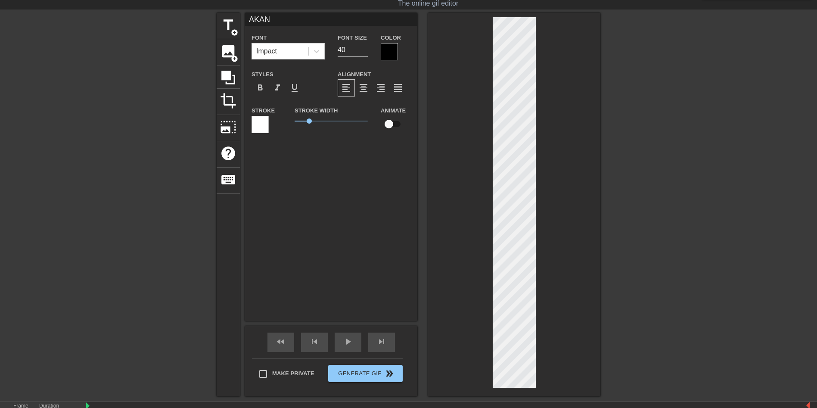
type input "AKANE"
type textarea "A K A N E"
click at [257, 126] on div at bounding box center [260, 124] width 17 height 17
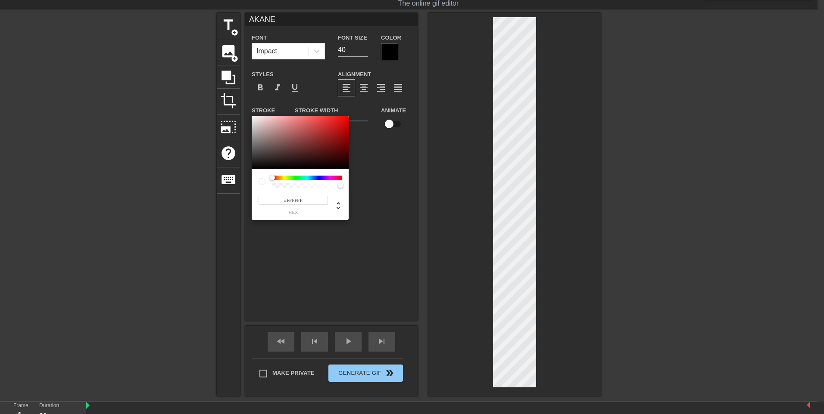
type input "AKANE"
type input "#6E3030"
type input "AKANE"
type input "#7C4343"
type input "AKANE"
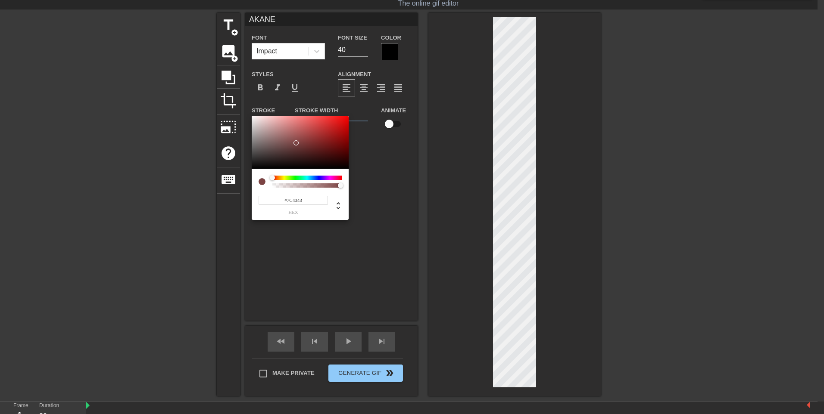
type input "#936464"
type input "AKANE"
type input "#AC8C8C"
type input "AKANE"
type input "#B09999"
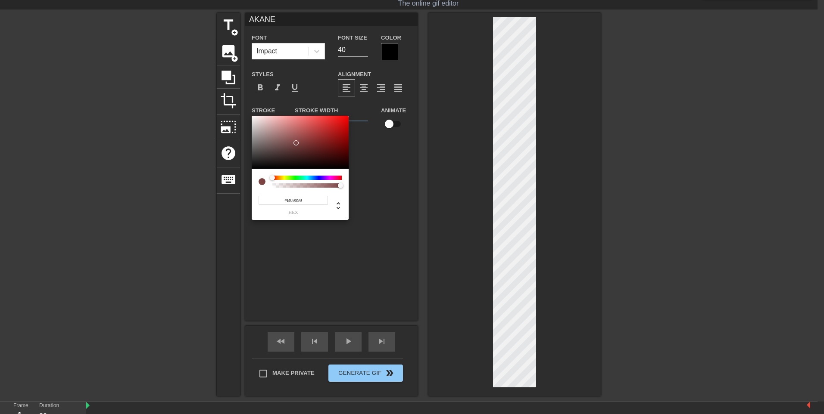
type input "AKANE"
type input "#B6A2A2"
type input "AKANE"
type input "#BAA9A9"
type input "AKANE"
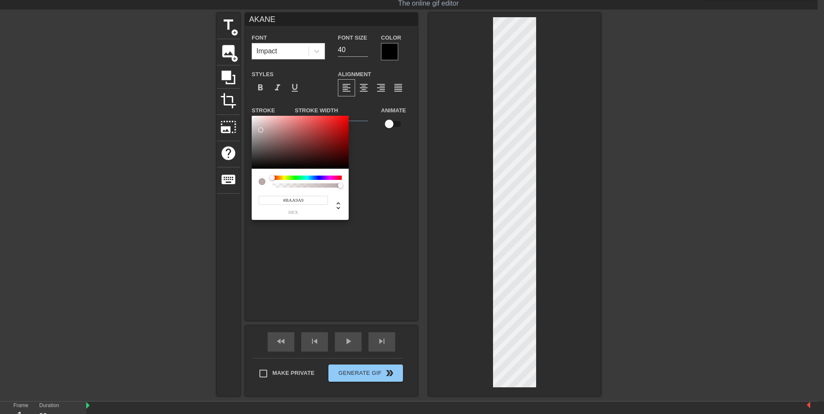
type input "#D5C6C6"
type input "AKANE"
type input "#F81C1C"
type input "AKANE"
type input "#FFFFFF"
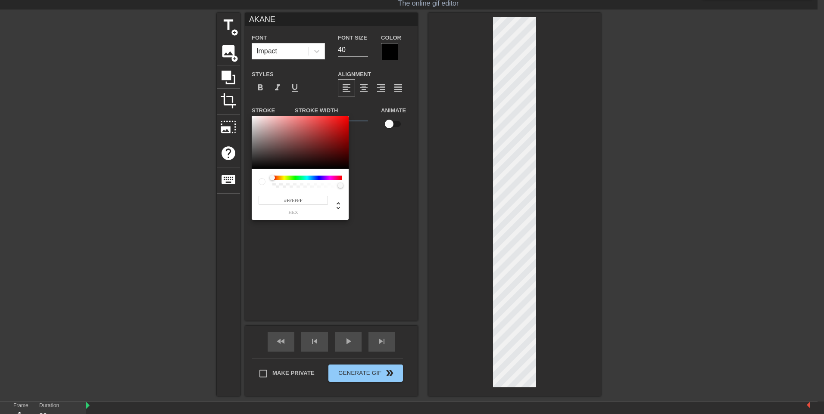
type input "AKANE"
type input "#FFCACA"
type input "AKANE"
type input "#FF6161"
type input "AKANE"
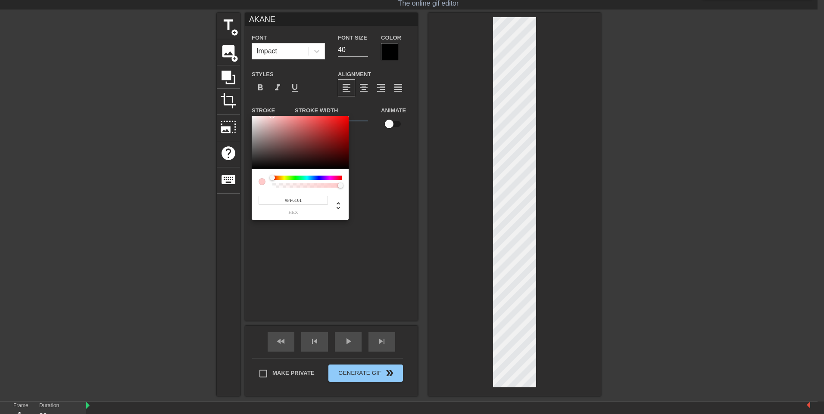
type input "#FF5757"
type input "AKANE"
type input "#FF3C3C"
type input "AKANE"
type input "#FF0707"
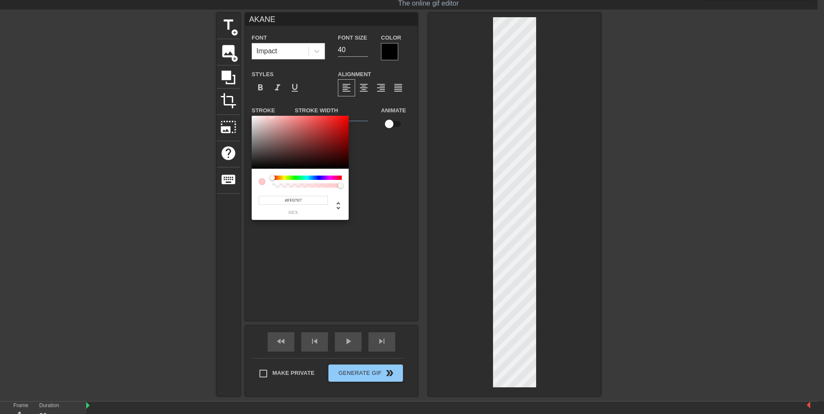
type input "AKANE"
type input "#FF0000"
drag, startPoint x: 296, startPoint y: 143, endPoint x: 378, endPoint y: 91, distance: 96.8
click at [378, 91] on div "#FF0000 hex" at bounding box center [412, 207] width 824 height 414
type input "AKANE"
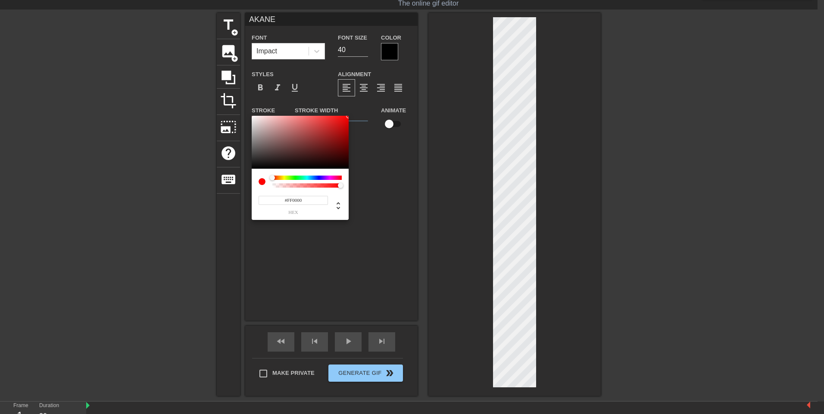
type input "#007FFF"
type input "AKANE"
type input "#0088FF"
type input "AKANE"
type input "#00A5FF"
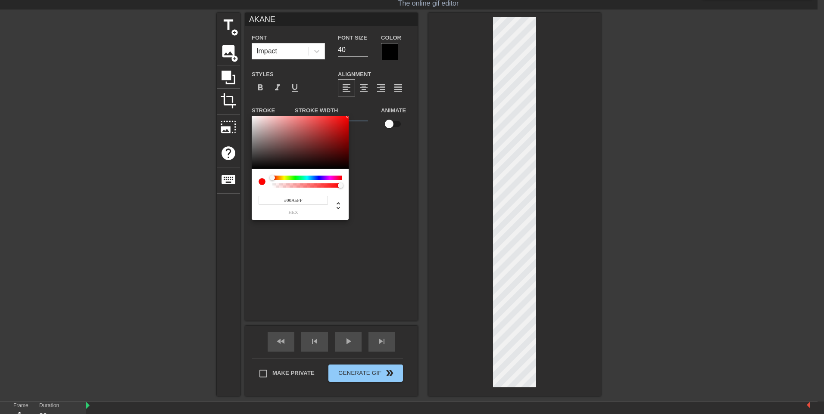
type input "AKANE"
type input "#00E7FF"
type input "AKANE"
type input "#00FFE7"
type input "AKANE"
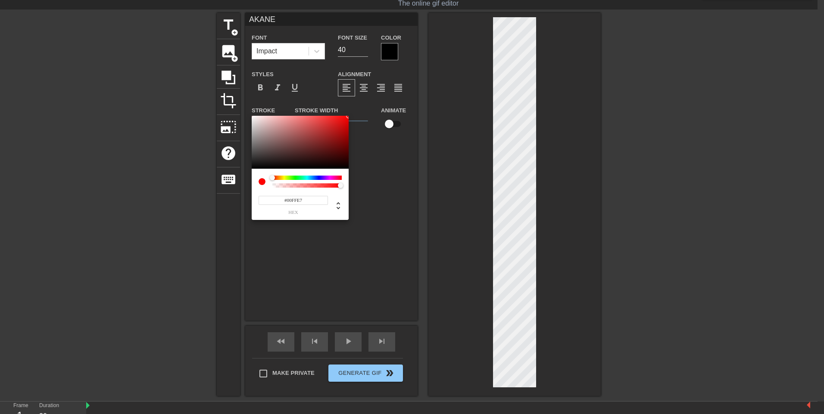
type input "#00FFAE"
type input "AKANE"
type input "#00FF59"
type input "AKANE"
type input "#00FF33"
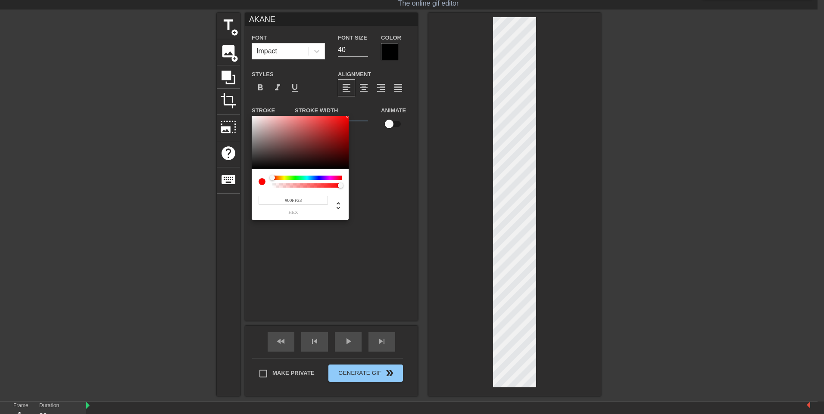
type input "AKANE"
type input "#00FF0D"
type input "AKANE"
type input "#06FF00"
type input "AKANE"
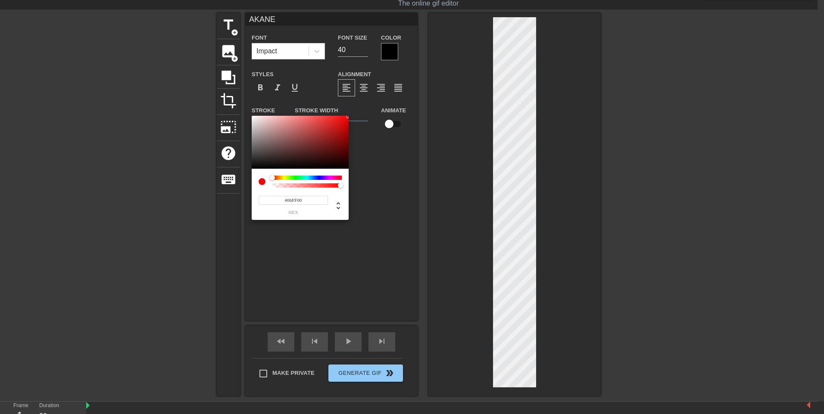
type input "#19FF00"
type input "AKANE"
type input "#2CFF00"
type input "AKANE"
type input "#36FF00"
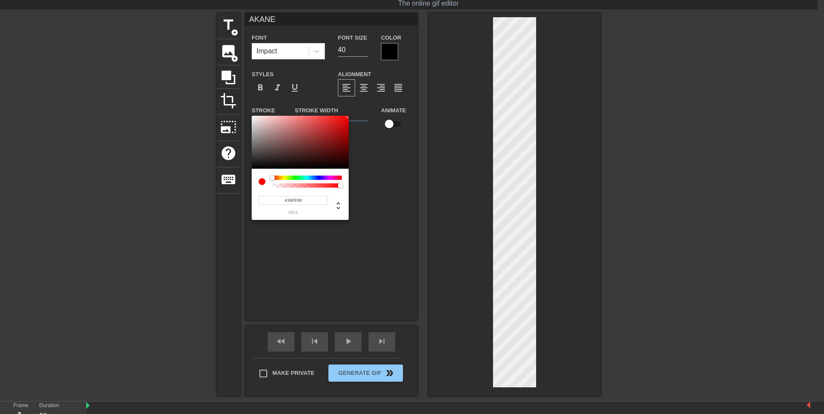
type input "AKANE"
type input "#3FFF00"
type input "AKANE"
type input "#49FF00"
type input "AKANE"
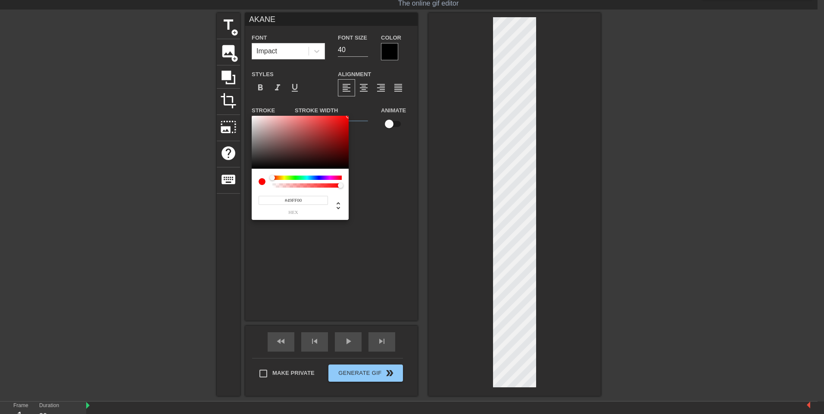
type input "#52FF00"
type input "AKANE"
type input "#5CFF00"
type input "AKANE"
type input "#65FF00"
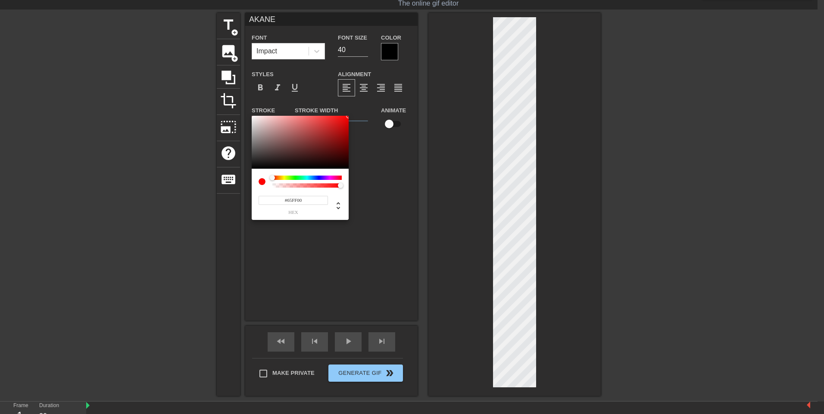
type input "AKANE"
type input "#6FFF00"
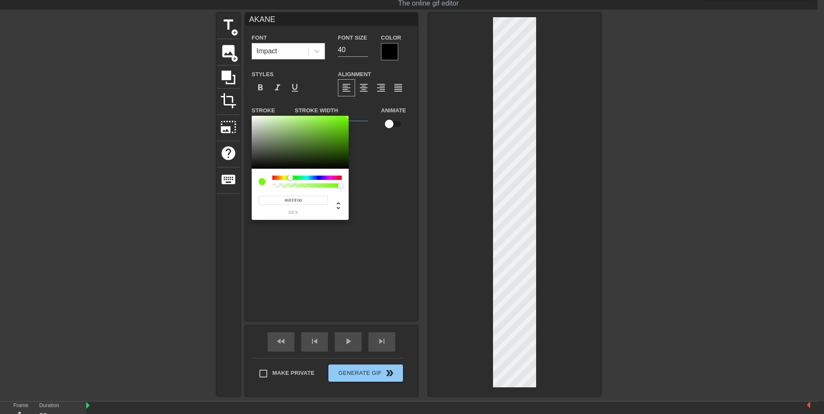
type input "AKANE"
type input "#82FF00"
type input "AKANE"
type input "#8BFF00"
type input "AKANE"
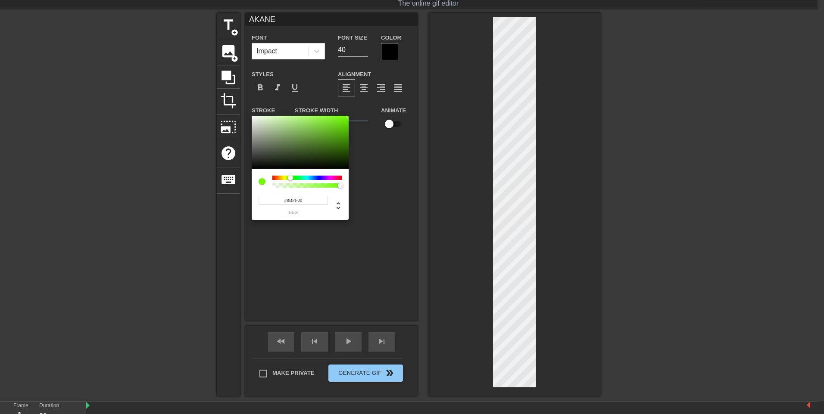
type input "#A8FF00"
type input "AKANE"
type input "#BBFF00"
type input "AKANE"
type input "#C4FF00"
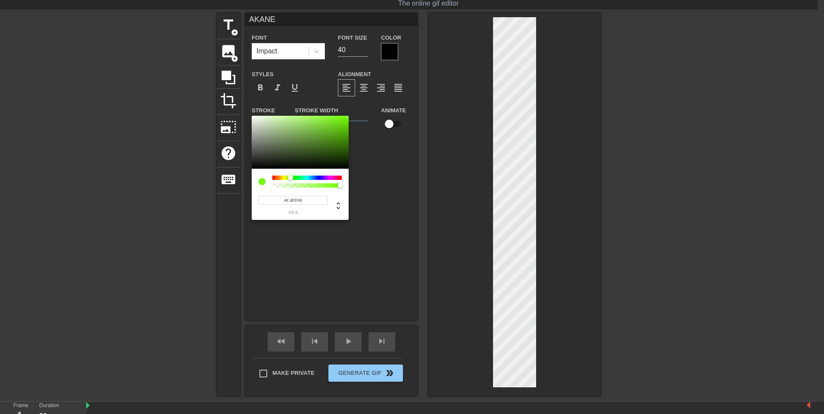
type input "AKANE"
type input "#D7FF00"
type input "AKANE"
type input "#E1FF00"
type input "AKANE"
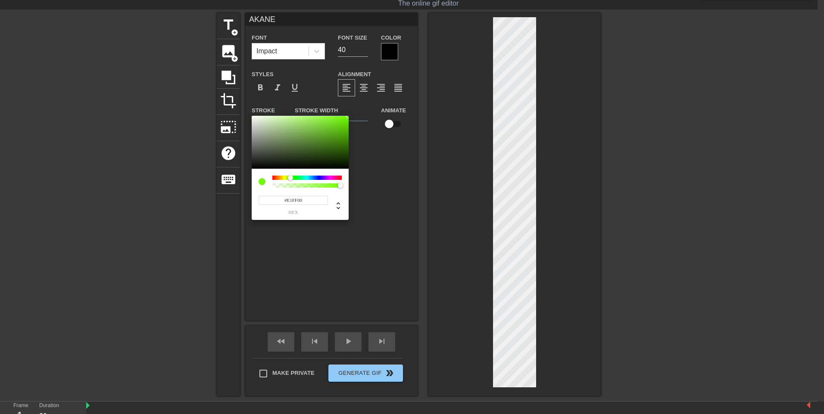
type input "#F4FF00"
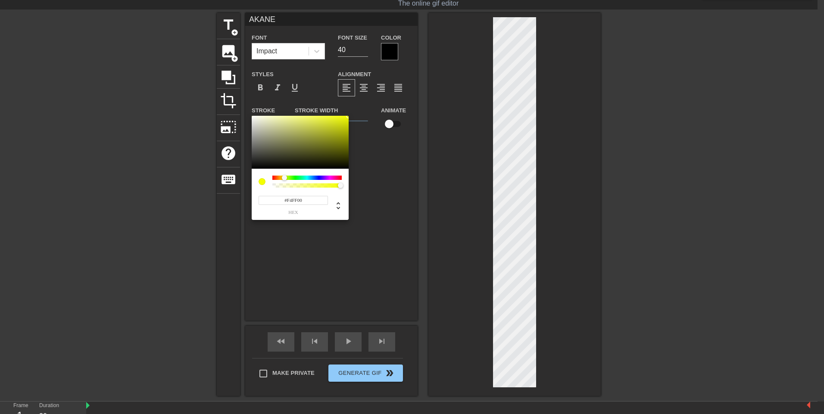
type input "AKANE"
type input "#FDFF00"
type input "AKANE"
type input "#FFF700"
type input "AKANE"
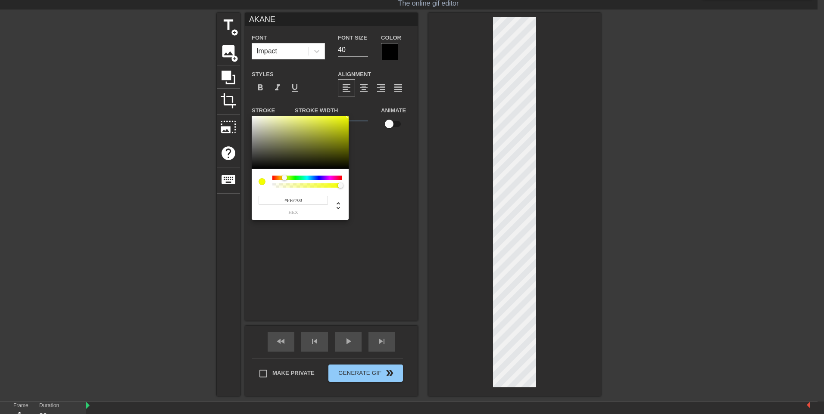
type input "#FFEE00"
type input "AKANE"
type input "#FFE400"
type input "AKANE"
type input "#FFD100"
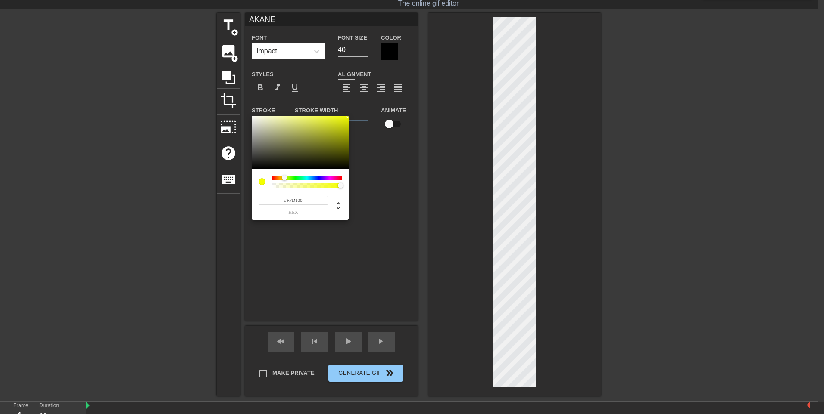
type input "AKANE"
type input "#FFC800"
type input "AKANE"
type input "#FFBE00"
type input "AKANE"
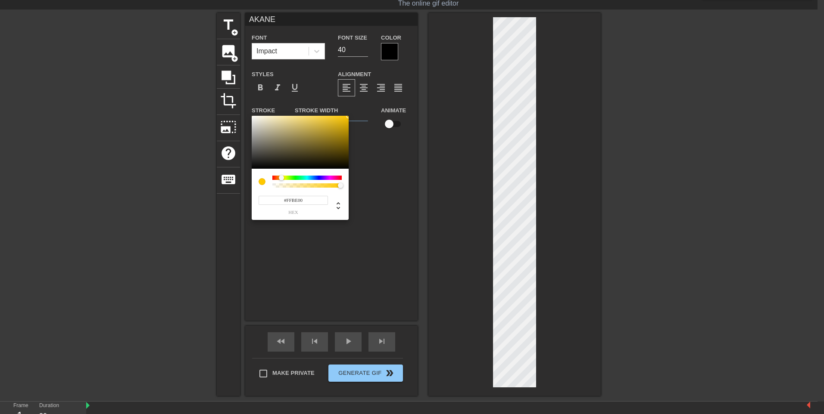
type input "#FFB500"
type input "AKANE"
type input "#FFAB00"
type input "AKANE"
type input "#FFA200"
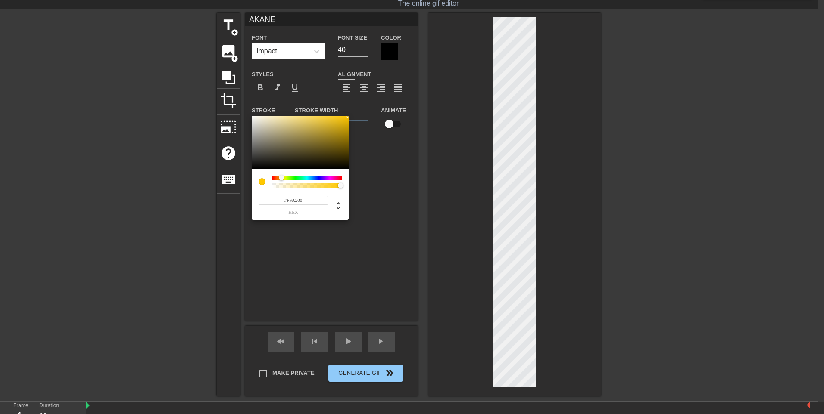
type input "AKANE"
type input "#FF9800"
type input "AKANE"
type input "#FFA200"
type input "AKANE"
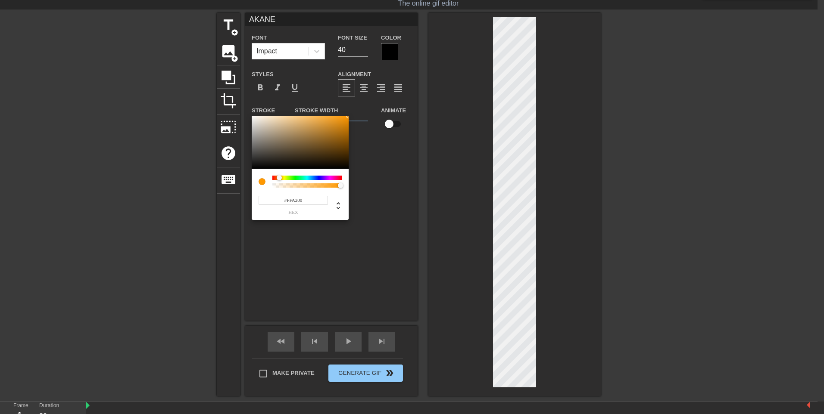
type input "#FFAB00"
type input "AKANE"
type input "#FFB500"
drag, startPoint x: 313, startPoint y: 177, endPoint x: 280, endPoint y: 179, distance: 32.4
click at [280, 179] on div at bounding box center [306, 178] width 69 height 4
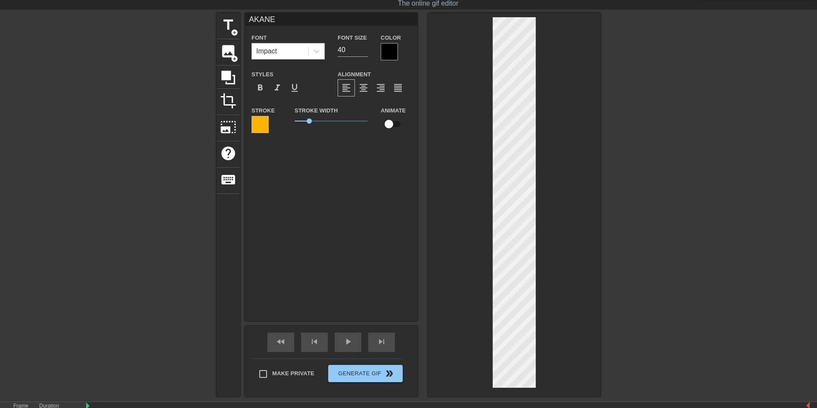
drag, startPoint x: 511, startPoint y: 168, endPoint x: 545, endPoint y: 273, distance: 110.1
click at [545, 273] on div at bounding box center [514, 204] width 172 height 383
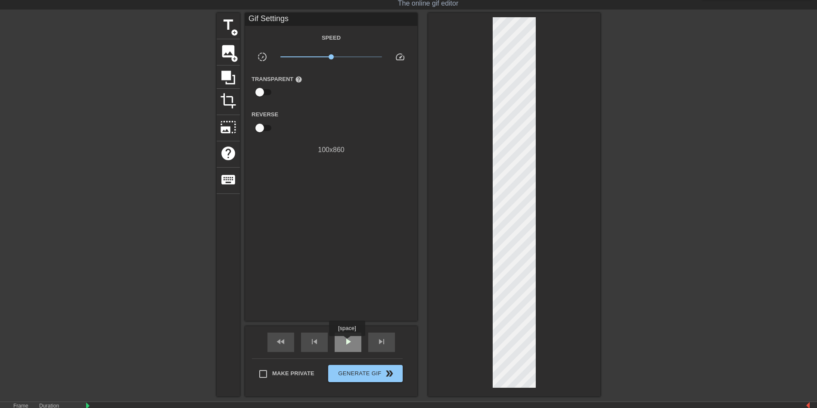
click at [347, 342] on span "play_arrow" at bounding box center [348, 341] width 10 height 10
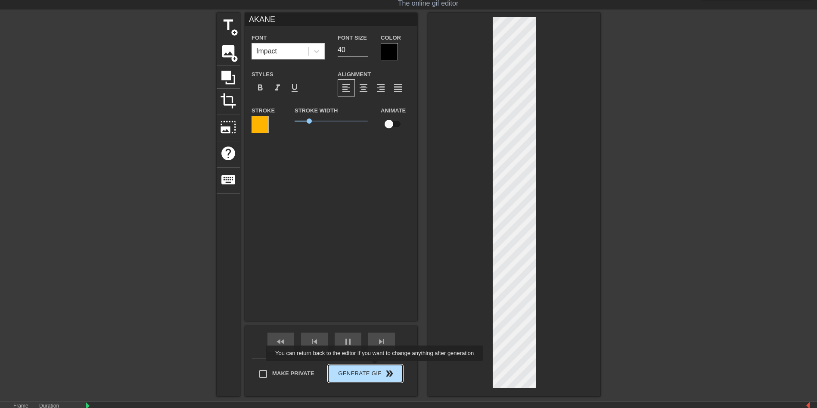
click at [374, 372] on span "Generate Gif double_arrow" at bounding box center [366, 373] width 68 height 10
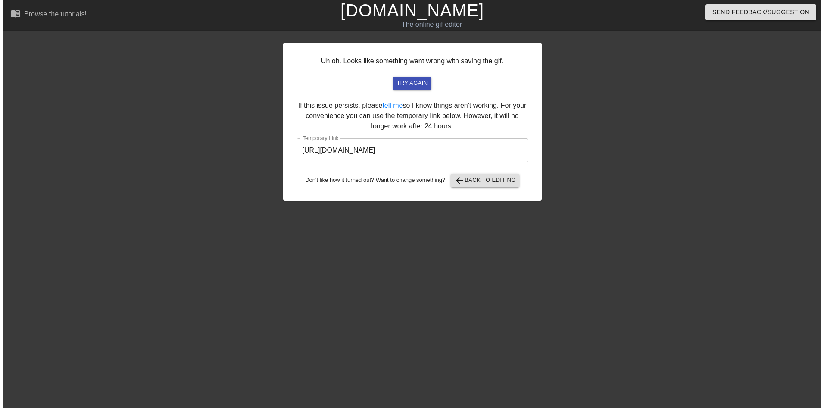
scroll to position [0, 0]
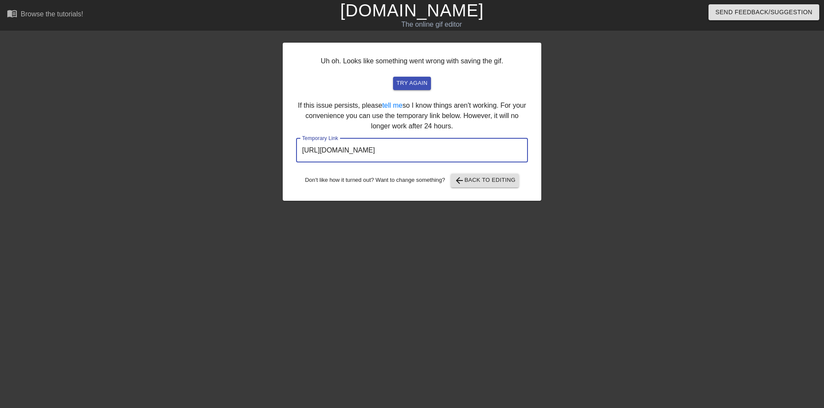
click at [446, 152] on input "[URL][DOMAIN_NAME]" at bounding box center [412, 150] width 232 height 24
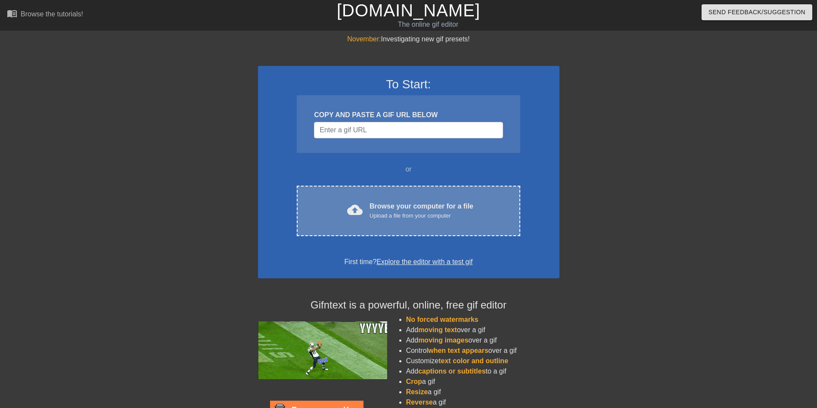
click at [401, 227] on div "cloud_upload Browse your computer for a file Upload a file from your computer C…" at bounding box center [408, 211] width 223 height 50
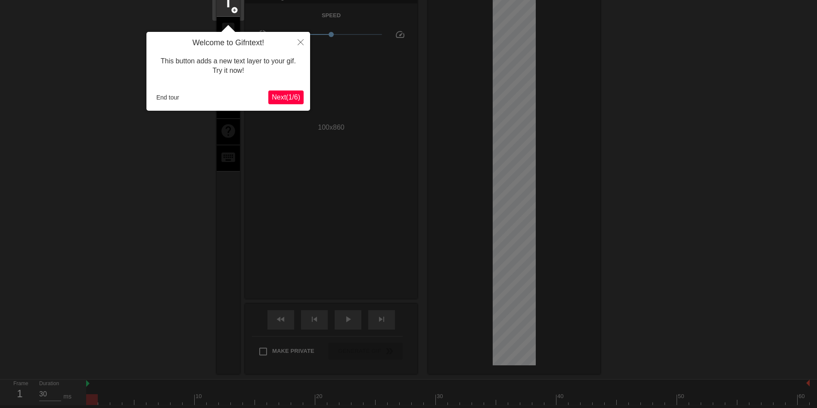
scroll to position [21, 0]
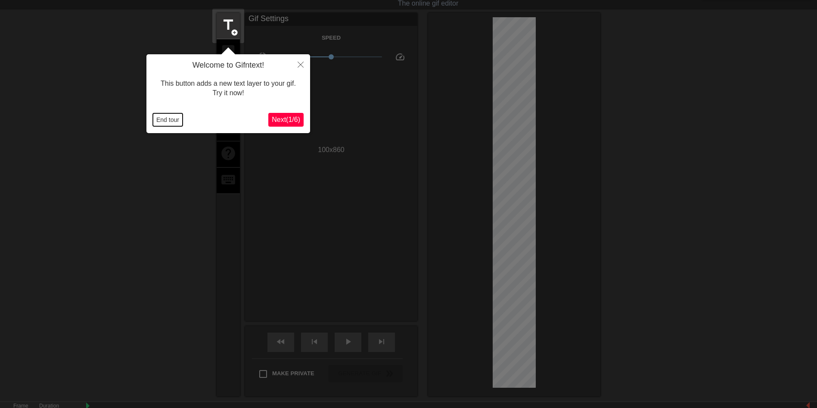
click at [173, 120] on button "End tour" at bounding box center [168, 119] width 30 height 13
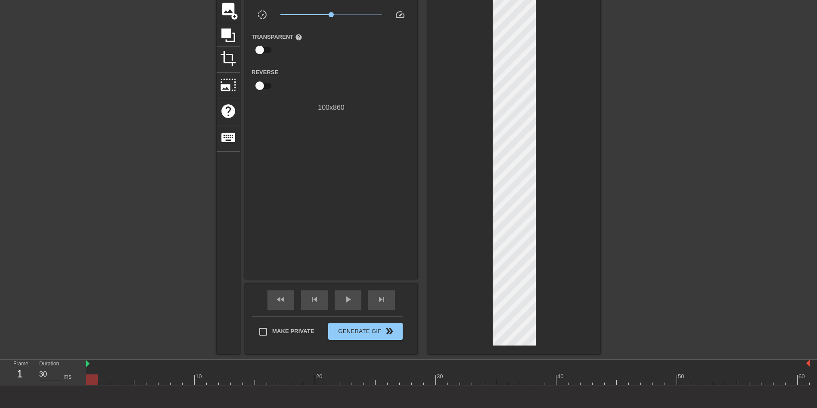
scroll to position [0, 0]
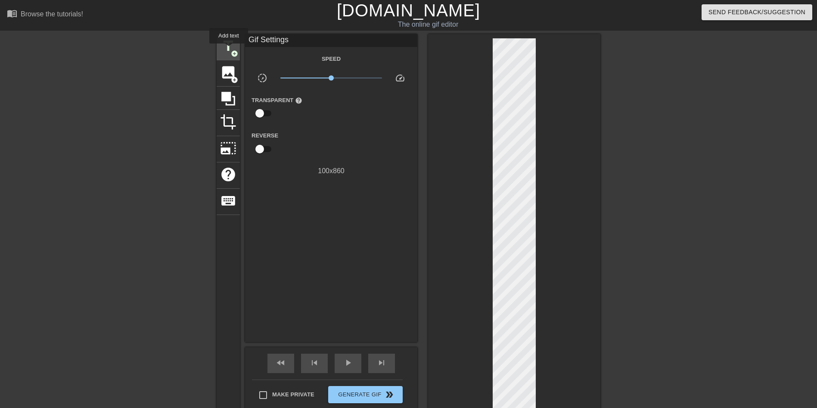
click at [228, 48] on span "title" at bounding box center [228, 46] width 16 height 16
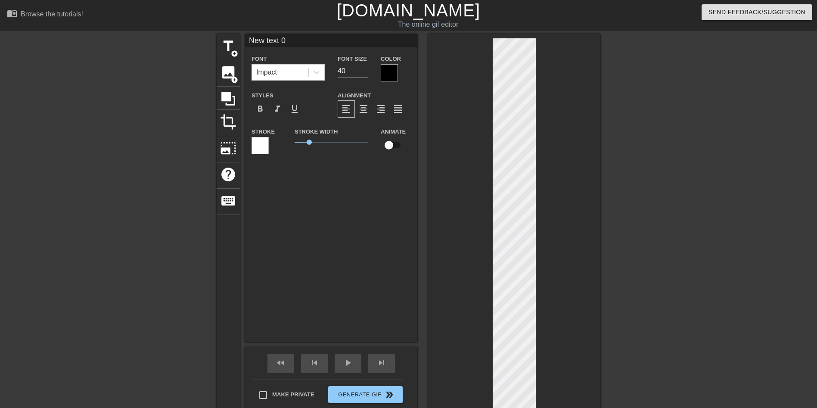
scroll to position [1, 2]
type input "New txt 0"
type textarea "New txt 0"
type input "New xt 0"
type textarea "New xt 0"
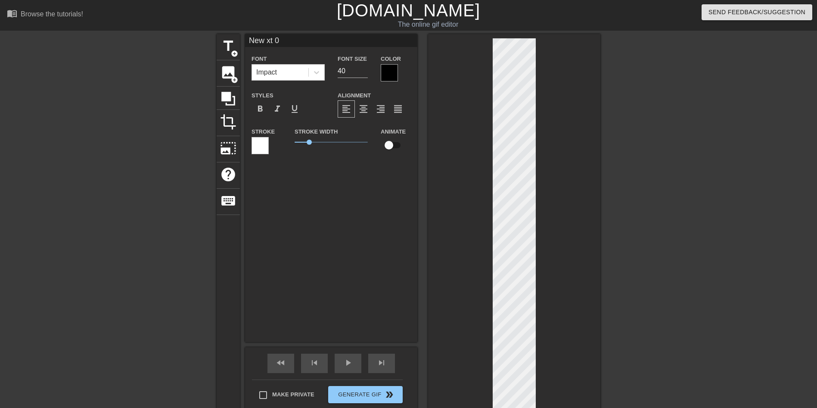
type input "Newxt 0"
type textarea "Newxt 0"
type input "Next 0"
type textarea "Next 0"
type input "Nxt 0"
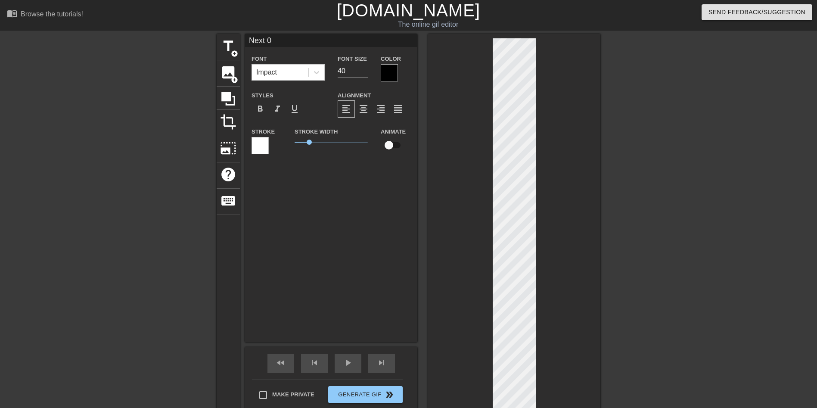
type textarea "Nxt 0"
type input "xt 0"
type textarea "xt 0"
type input "xt"
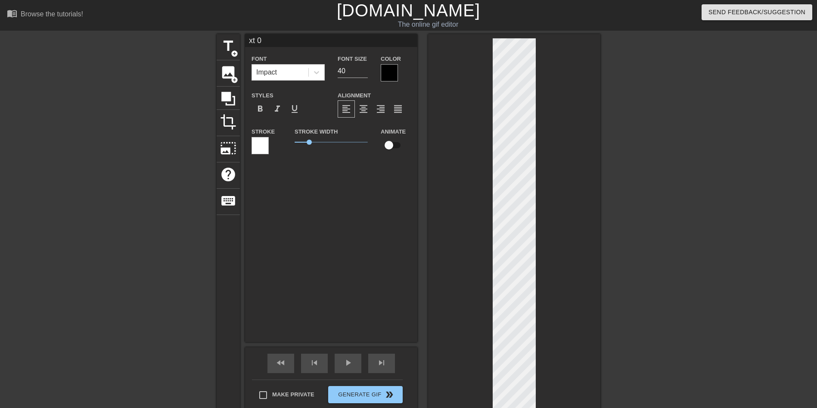
type textarea "xt"
type input "xt"
type textarea "xt"
type input "x"
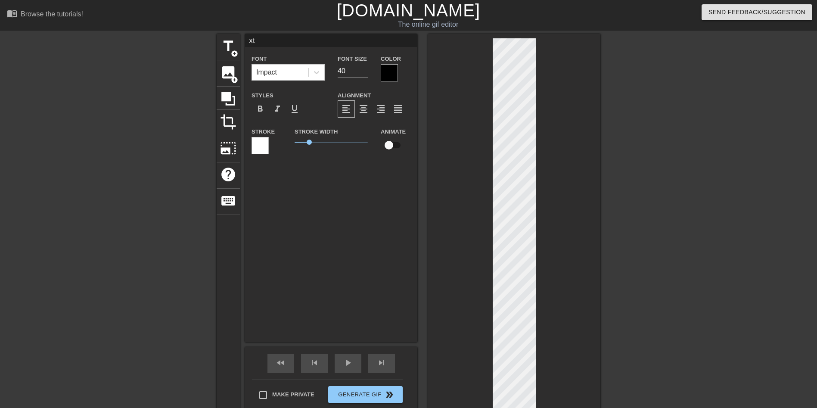
type textarea "x"
type input "A"
type textarea "A"
type input "A"
type textarea "A"
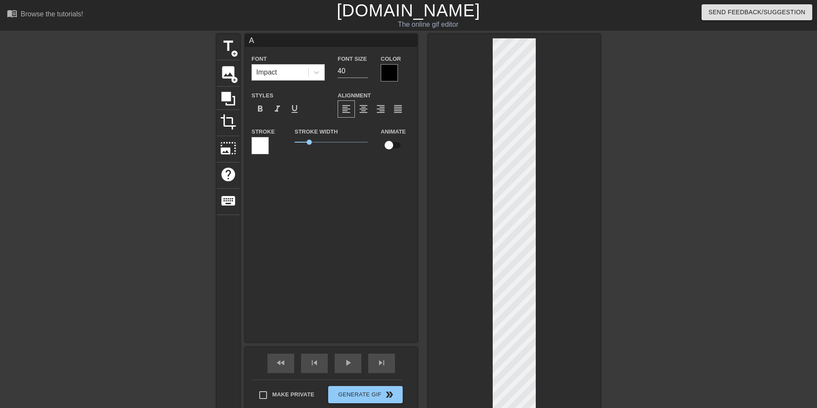
type input "AK"
type textarea "A K"
type input "AK"
type textarea "A K"
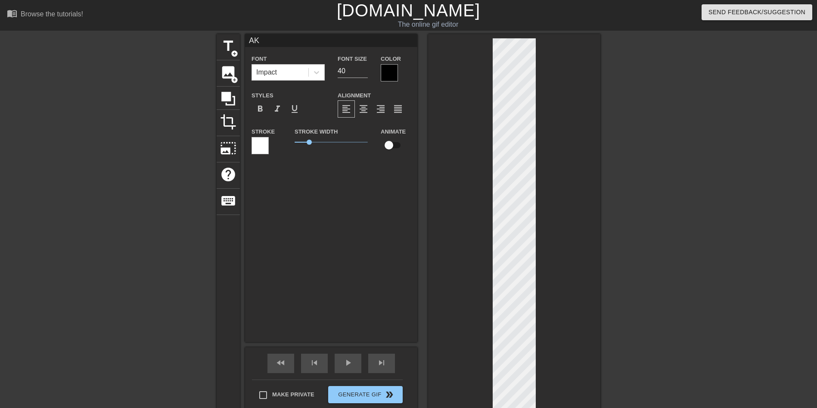
type input "AKA"
type textarea "A K A"
type input "AKA"
type textarea "A K A"
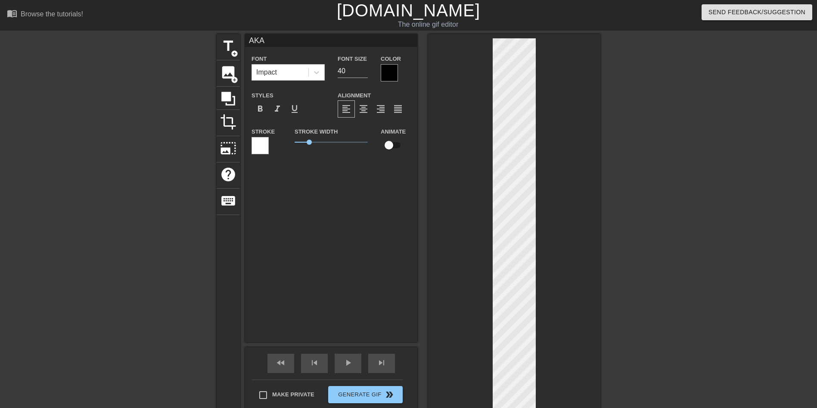
type input "AKAN"
type textarea "A K A N"
type input "AKAN"
type textarea "A K A N"
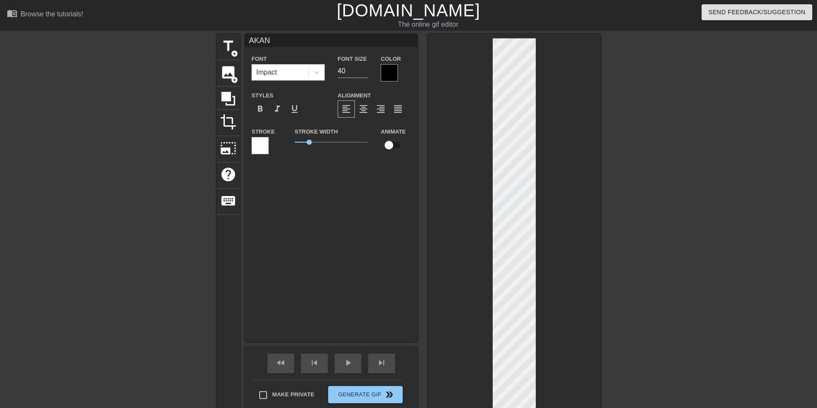
type input "AKANE"
type textarea "A K A N E"
click at [227, 98] on icon at bounding box center [228, 99] width 14 height 14
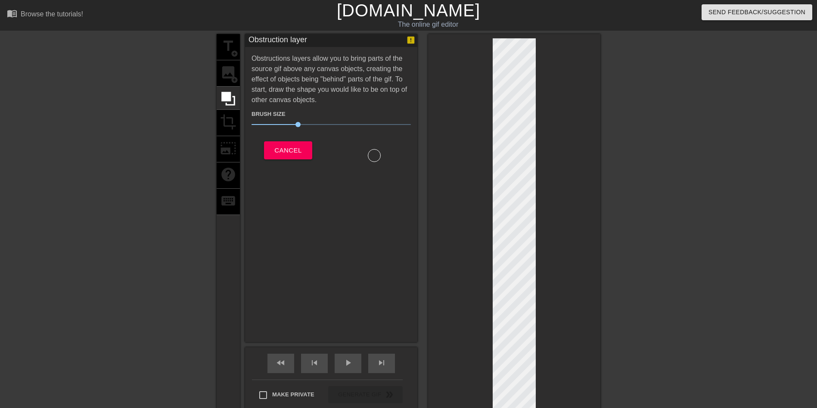
click at [227, 74] on div "title add_circle image add_circle crop photo_size_select_large help keyboard" at bounding box center [228, 225] width 23 height 383
click at [287, 149] on span "Cancel" at bounding box center [287, 150] width 27 height 11
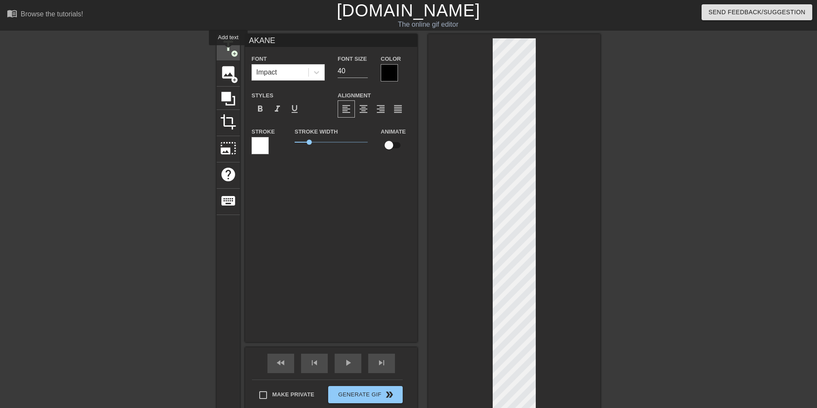
click at [228, 51] on span "title" at bounding box center [228, 46] width 16 height 16
type input "New text 1"
click at [262, 147] on div at bounding box center [260, 145] width 17 height 17
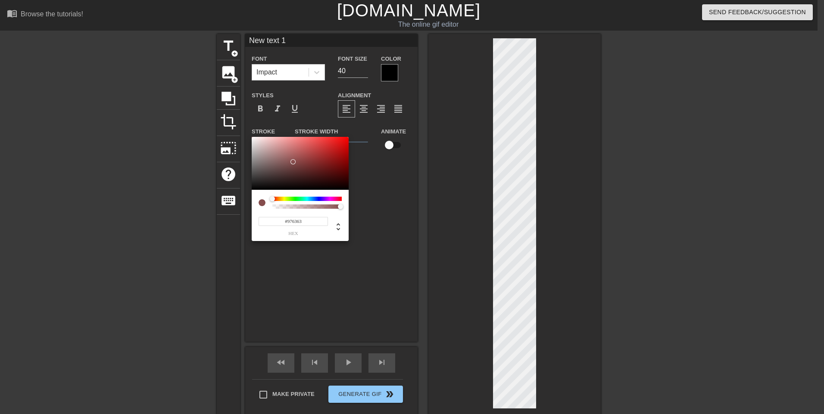
drag, startPoint x: 293, startPoint y: 162, endPoint x: 284, endPoint y: 158, distance: 9.8
click at [284, 158] on div at bounding box center [300, 163] width 97 height 53
drag, startPoint x: 271, startPoint y: 146, endPoint x: 265, endPoint y: 131, distance: 16.8
click at [265, 131] on div "#FFDCDC hex" at bounding box center [412, 207] width 824 height 414
drag, startPoint x: 282, startPoint y: 202, endPoint x: 278, endPoint y: 199, distance: 4.9
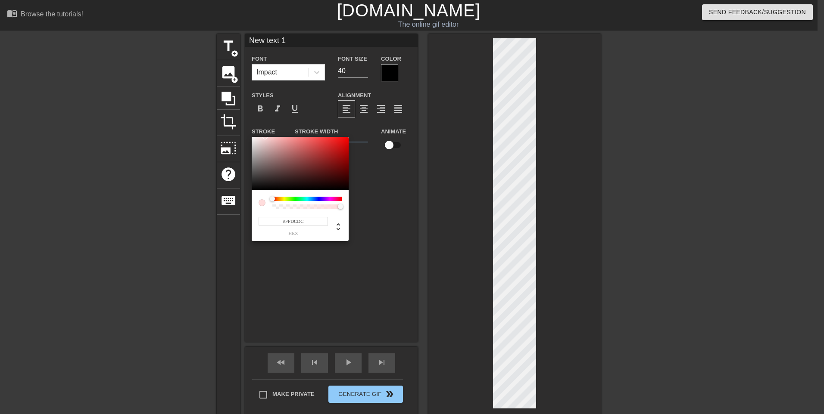
click at [278, 200] on div at bounding box center [306, 203] width 69 height 12
drag, startPoint x: 296, startPoint y: 157, endPoint x: 403, endPoint y: 88, distance: 127.2
click at [403, 88] on div "#FF0004 hex" at bounding box center [412, 207] width 824 height 414
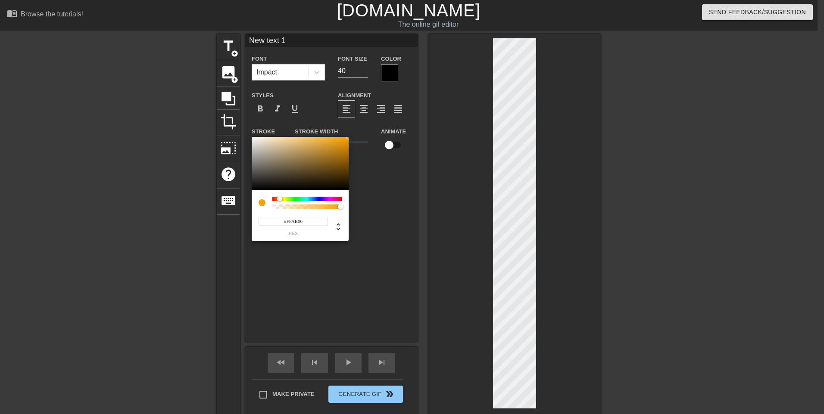
type input "#FFB500"
click at [280, 200] on div at bounding box center [306, 199] width 69 height 4
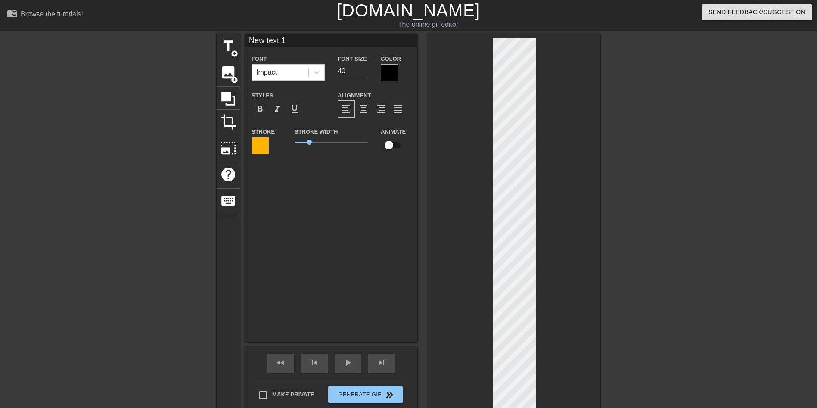
drag, startPoint x: 519, startPoint y: 224, endPoint x: 707, endPoint y: 244, distance: 188.9
click at [716, 224] on div "title add_circle image add_circle crop photo_size_select_large help keyboard Ne…" at bounding box center [408, 225] width 817 height 383
click at [262, 147] on div at bounding box center [260, 145] width 17 height 17
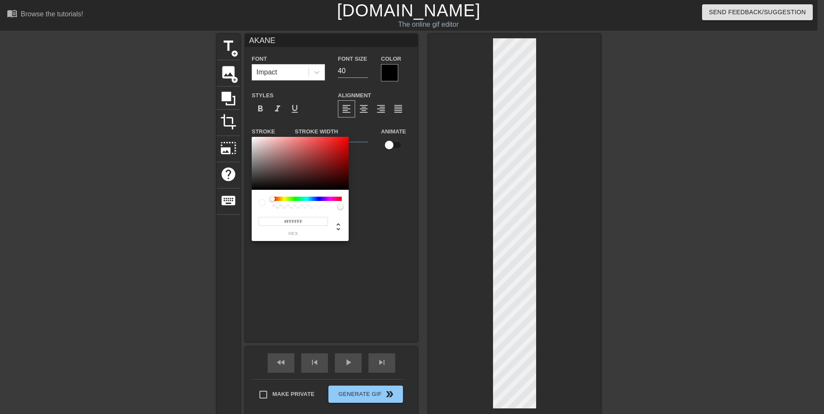
type input "AKANE"
type input "#724040"
type input "AKANE"
type input "#744141"
type input "AKANE"
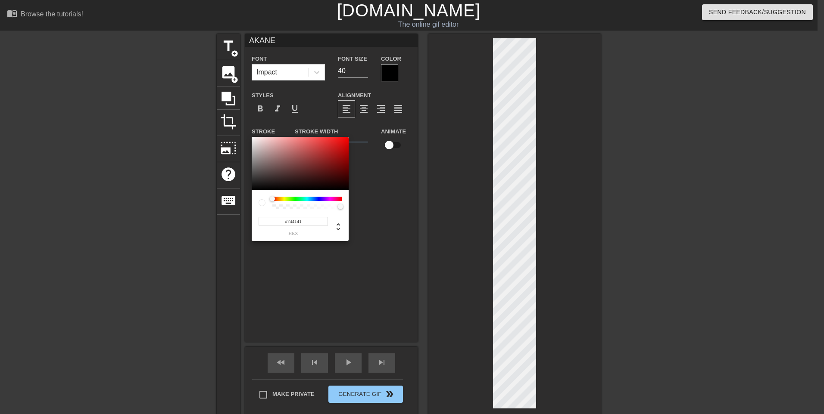
type input "#8F5151"
type input "AKANE"
type input "#A96060"
type input "AKANE"
type input "#C27070"
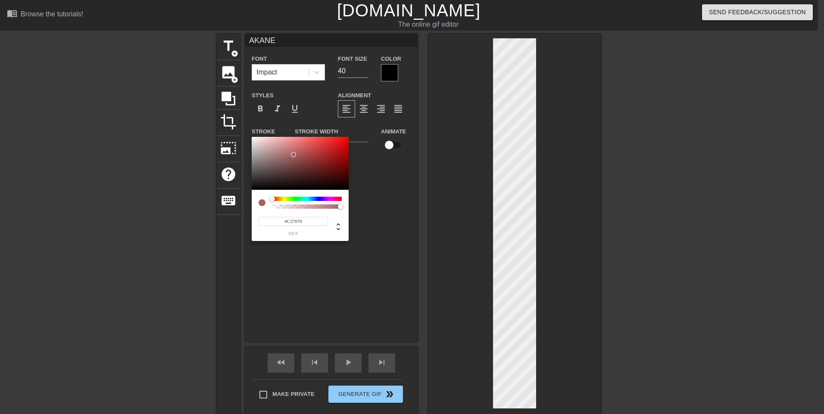
type input "AKANE"
type input "#C67373"
type input "AKANE"
type input "#C67272"
type input "AKANE"
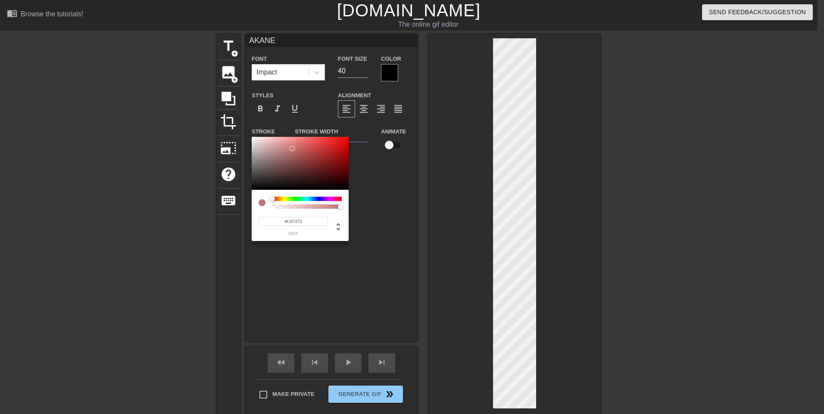
type input "#C67171"
type input "AKANE"
type input "#C87272"
type input "AKANE"
type input "#DB7F7F"
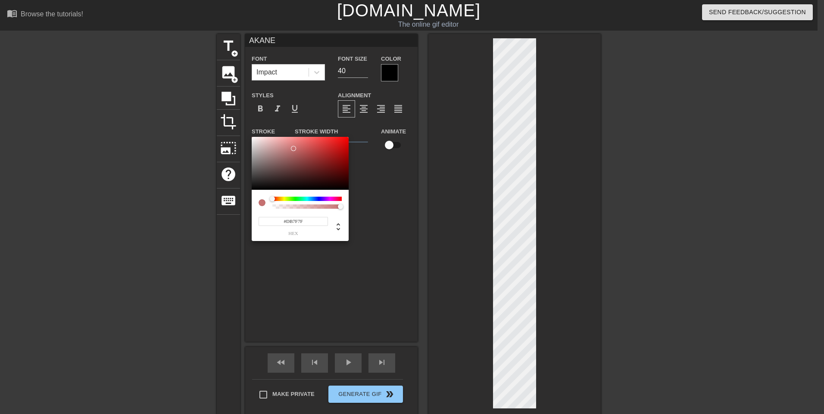
type input "AKANE"
type input "#FCA3A3"
type input "AKANE"
type input "#FFBDBD"
type input "AKANE"
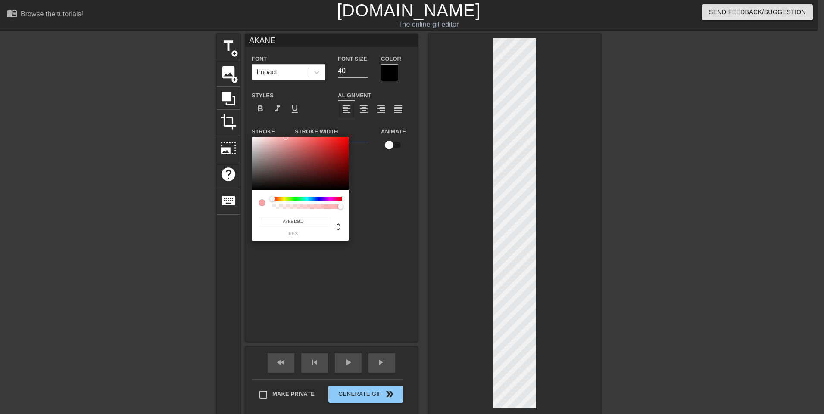
type input "#FFCBCB"
type input "AKANE"
type input "#FFCDCD"
drag, startPoint x: 294, startPoint y: 166, endPoint x: 271, endPoint y: 122, distance: 49.7
click at [271, 122] on div "#FFCDCD hex" at bounding box center [412, 207] width 824 height 414
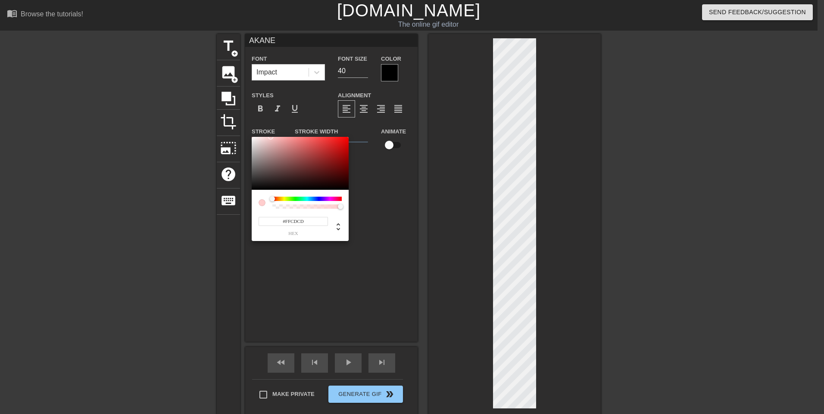
type input "AKANE"
type input "#B25D5D"
type input "AKANE"
type input "#C66666"
type input "AKANE"
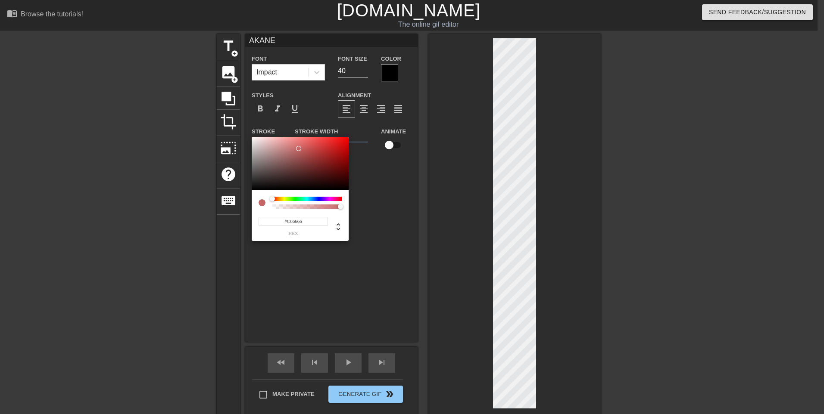
type input "#F67E7E"
type input "AKANE"
type input "#FF8686"
type input "AKANE"
type input "#FF9F9F"
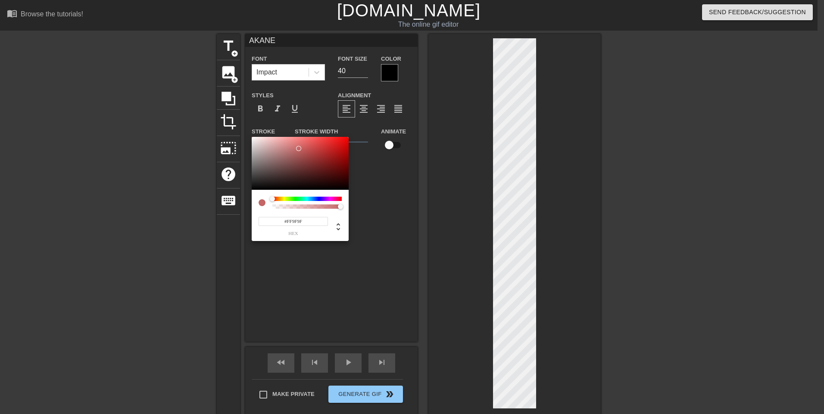
type input "AKANE"
type input "#FFA5A5"
type input "AKANE"
type input "#FFA9A9"
drag, startPoint x: 298, startPoint y: 150, endPoint x: 284, endPoint y: 113, distance: 39.1
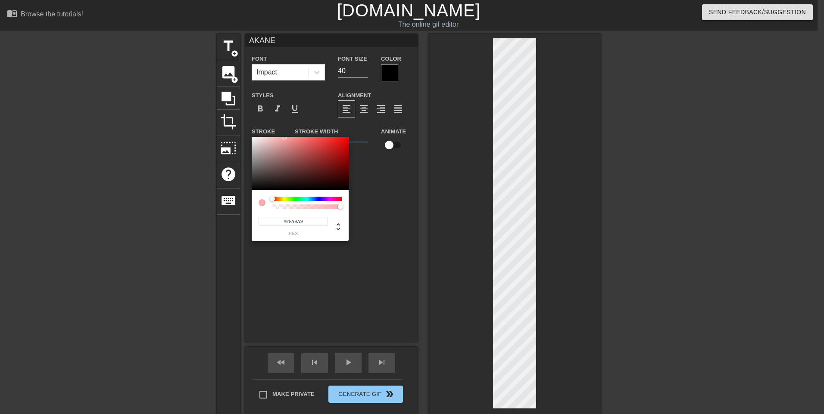
click at [284, 113] on div "#FFA9A9 hex" at bounding box center [412, 207] width 824 height 414
type input "AKANE"
type input "#FEFFA9"
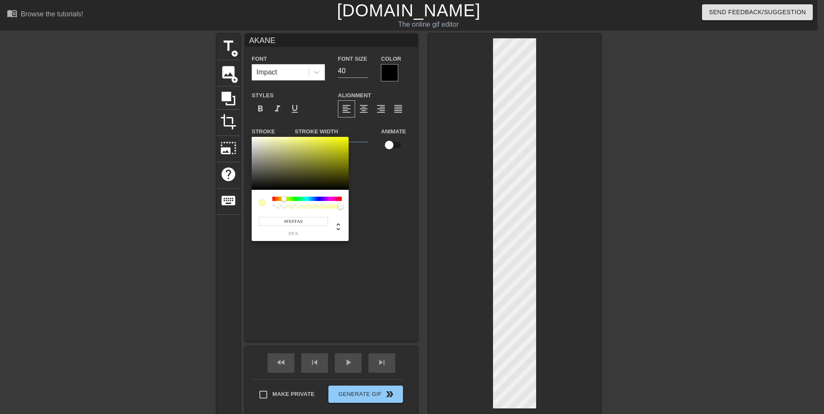
type input "AKANE"
type input "#FFFCA9"
type input "AKANE"
type input "#FFF9A9"
type input "AKANE"
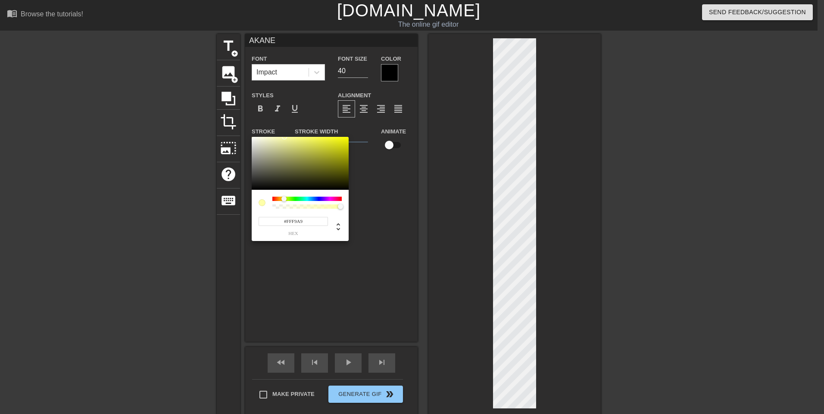
type input "#FFF6A9"
type input "AKANE"
type input "#FFF3A9"
type input "AKANE"
type input "#FFECA9"
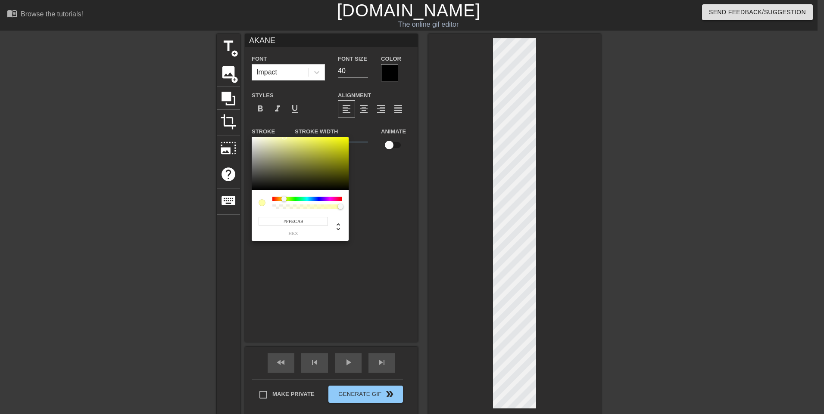
type input "AKANE"
type input "#FFE9A9"
click at [281, 199] on div at bounding box center [306, 199] width 69 height 4
type input "AKANE"
type input "#A99351"
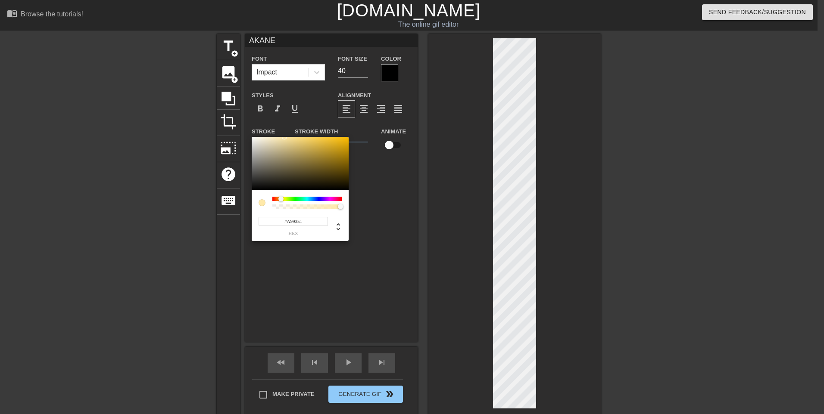
type input "AKANE"
type input "#F4C742"
type input "AKANE"
type input "#FFCA2E"
type input "AKANE"
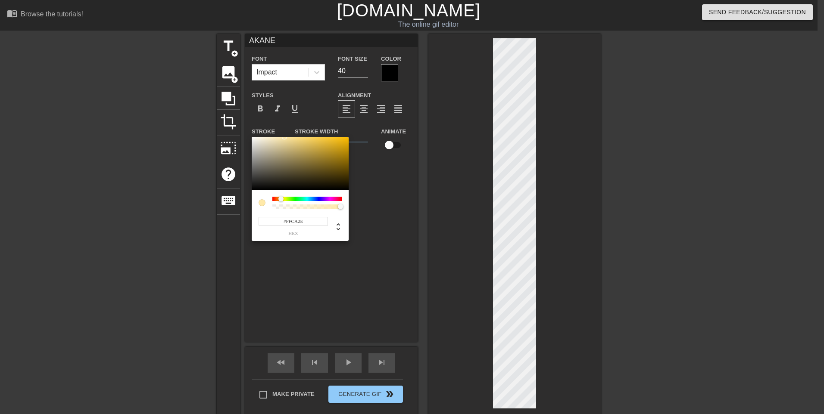
type input "#FFC61D"
type input "AKANE"
type input "#FFC416"
type input "AKANE"
type input "#FFC210"
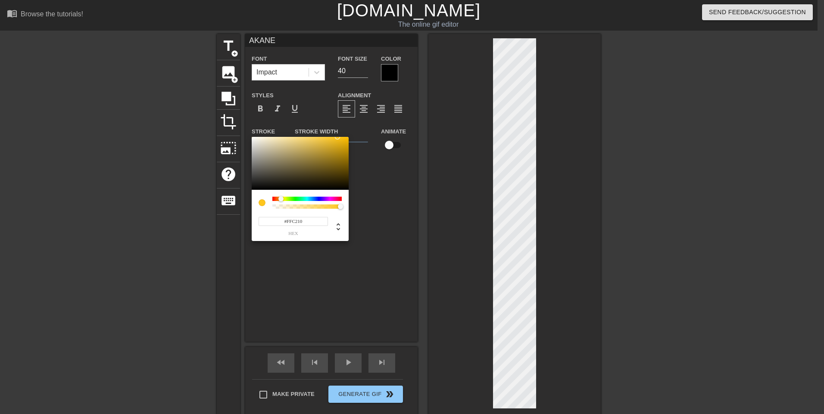
type input "AKANE"
type input "#FFC20F"
type input "AKANE"
type input "#FFC20E"
drag, startPoint x: 331, startPoint y: 133, endPoint x: 343, endPoint y: 125, distance: 14.7
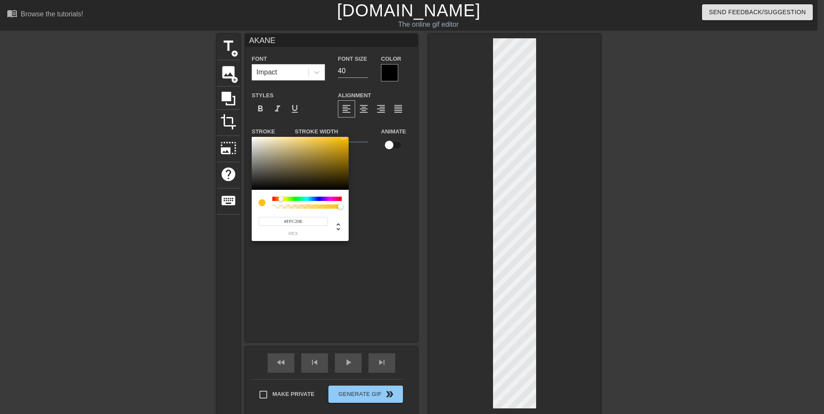
click at [343, 125] on div "#FFC20E hex" at bounding box center [412, 207] width 824 height 414
type input "AKANE"
type input "#FFD40E"
type input "AKANE"
type input "#FFDD0E"
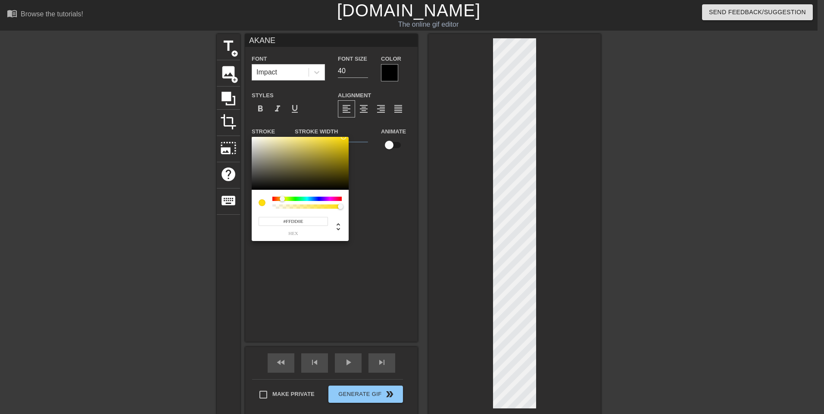
type input "AKANE"
type input "#FFE60E"
type input "AKANE"
type input "#FFDD0E"
type input "AKANE"
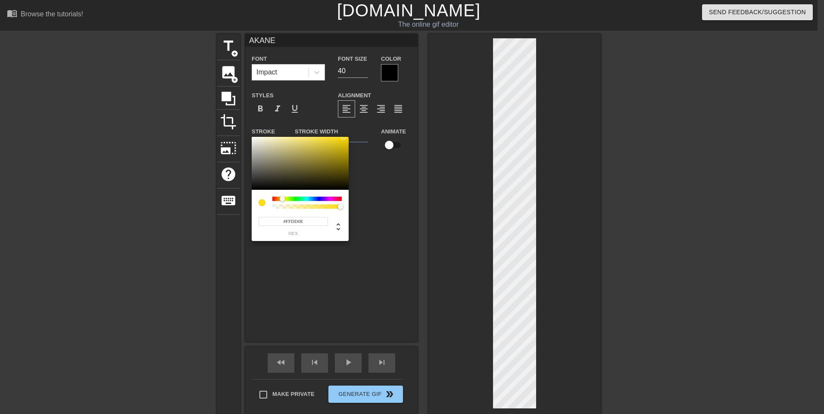
type input "#FFCB0E"
type input "AKANE"
type input "#FFC20E"
type input "AKANE"
type input "#FFB00E"
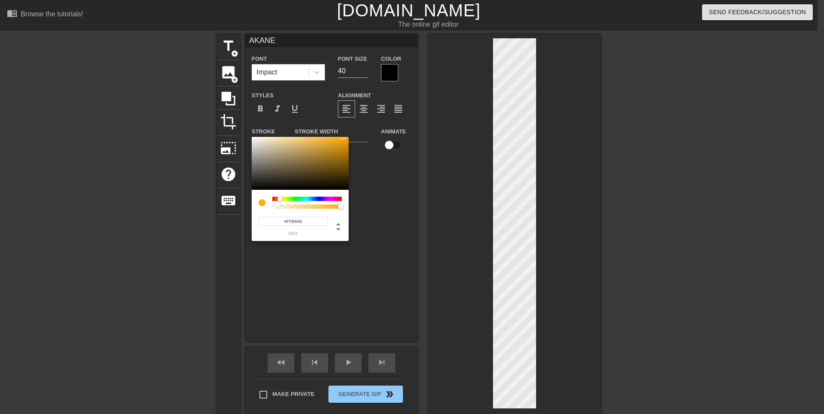
type input "AKANE"
type input "#FFA70E"
type input "AKANE"
type input "#FFB00E"
type input "AKANE"
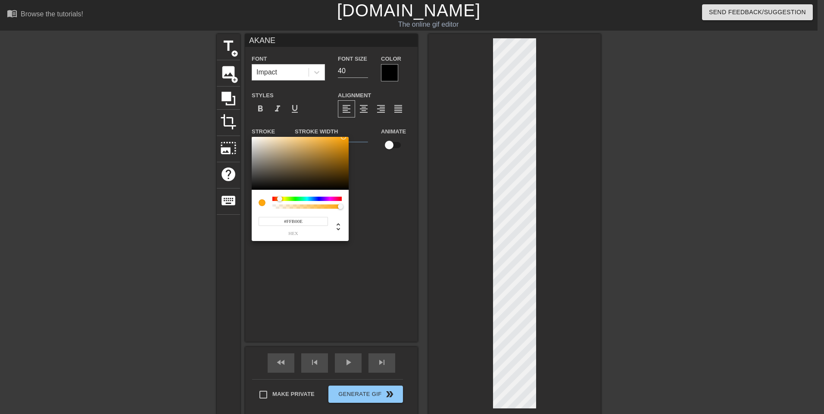
type input "#FFB90E"
type input "AKANE"
type input "#FFC20E"
type input "AKANE"
type input "#FFCB0E"
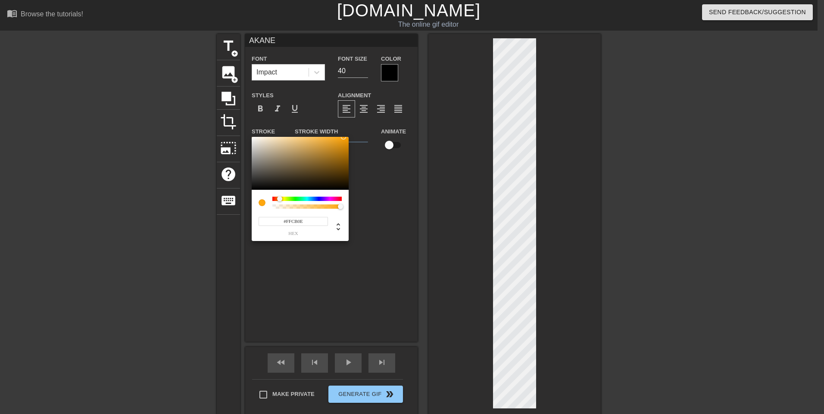
type input "AKANE"
type input "#FFD40E"
type input "AKANE"
type input "#FFCB0E"
type input "AKANE"
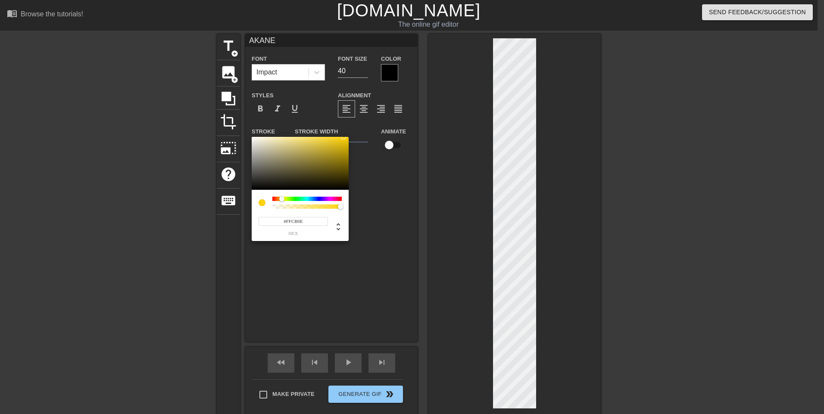
type input "#FFC20E"
type input "AKANE"
type input "#FFB90E"
click at [280, 201] on div at bounding box center [280, 198] width 5 height 5
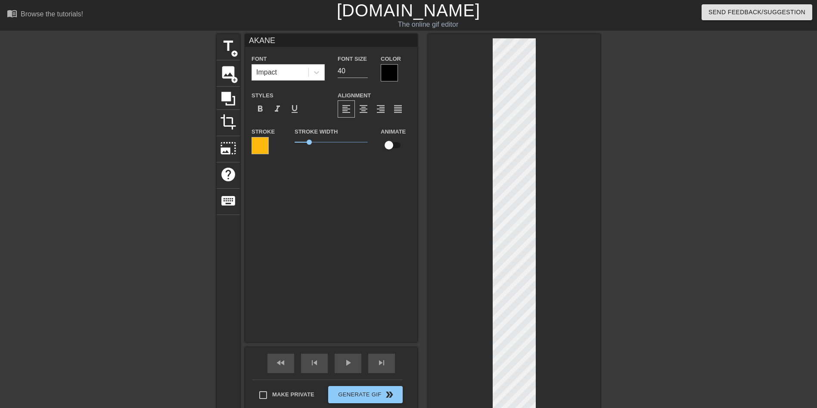
click at [388, 75] on div at bounding box center [389, 72] width 17 height 17
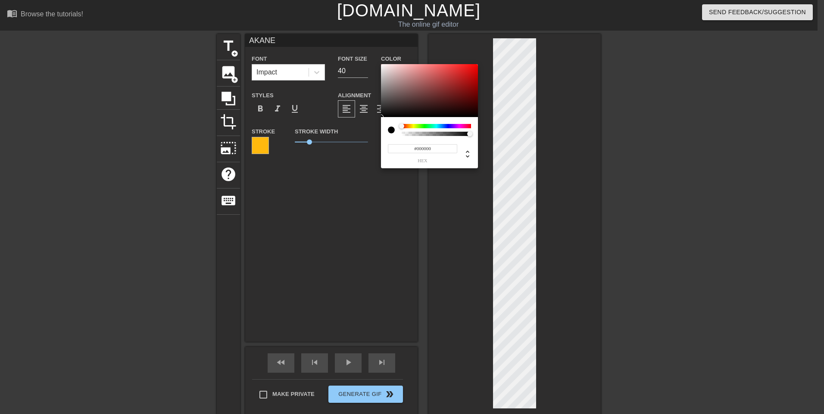
type input "AKANE"
type input "#A58080"
type input "AKANE"
type input "#A58181"
type input "AKANE"
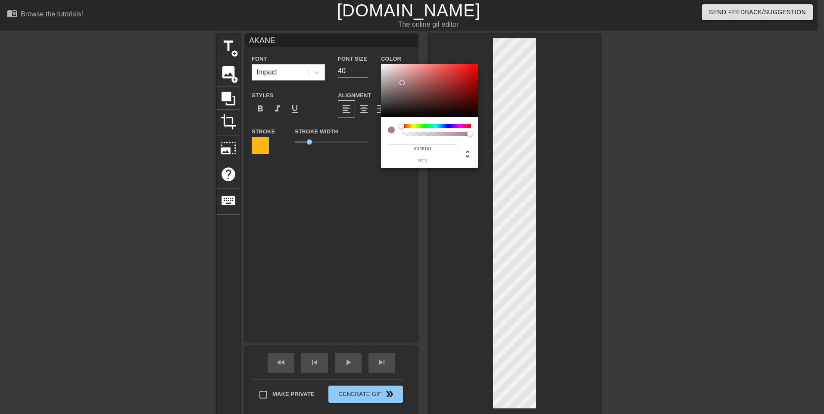
type input "#B68D8D"
type input "AKANE"
type input "#D3A4A4"
type input "AKANE"
type input "#E9B6B6"
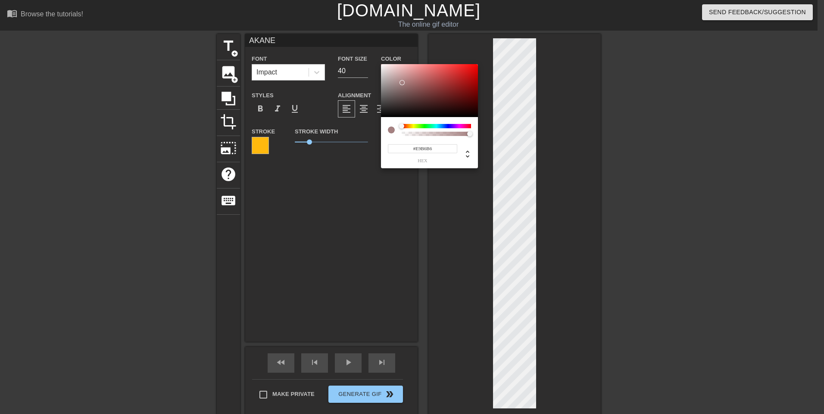
type input "AKANE"
type input "#FAC2C2"
type input "AKANE"
type input "#FFC5C5"
type input "AKANE"
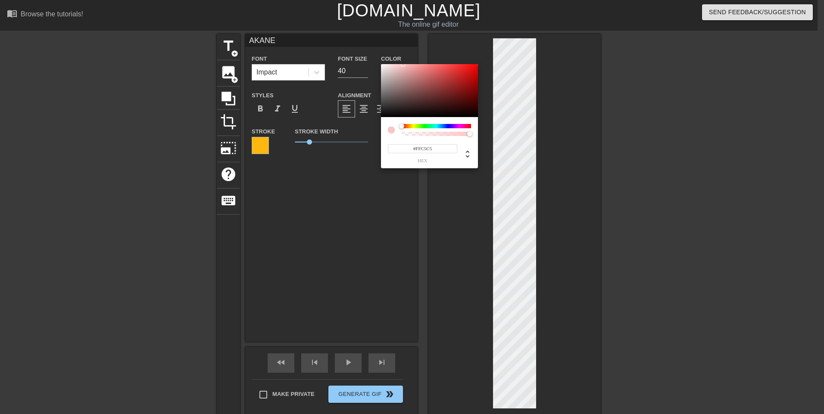
type input "#F6BEBE"
type input "AKANE"
type input "#D3A3A3"
type input "AKANE"
type input "#9D7A7A"
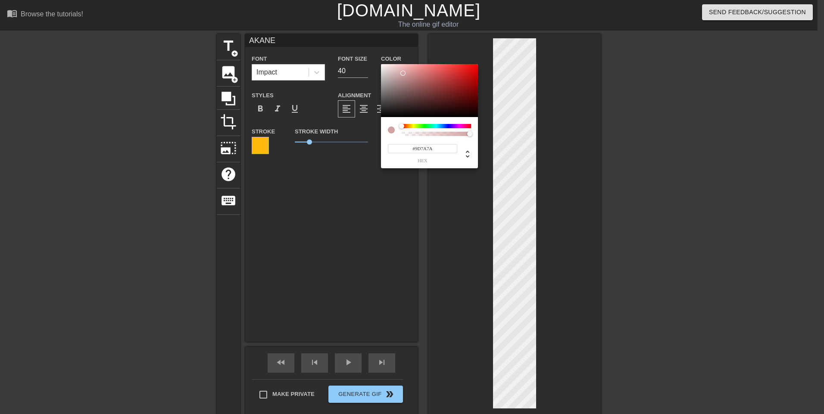
type input "AKANE"
type input "#6C5353"
type input "AKANE"
type input "#634D4D"
type input "AKANE"
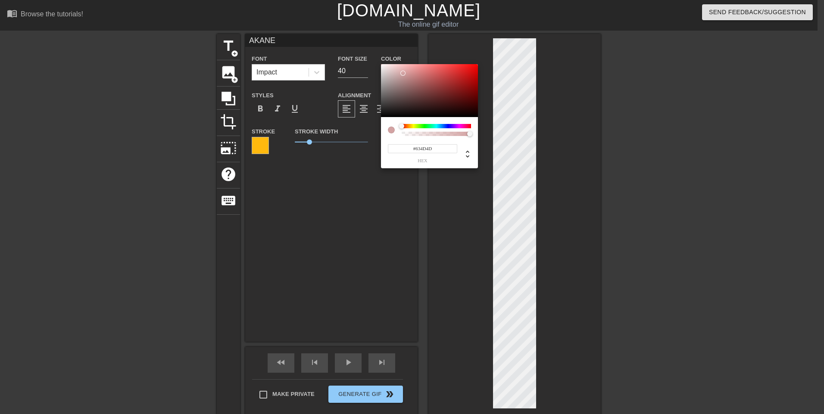
type input "#513F3F"
type input "AKANE"
type input "#1B1616"
type input "AKANE"
type input "#342A2A"
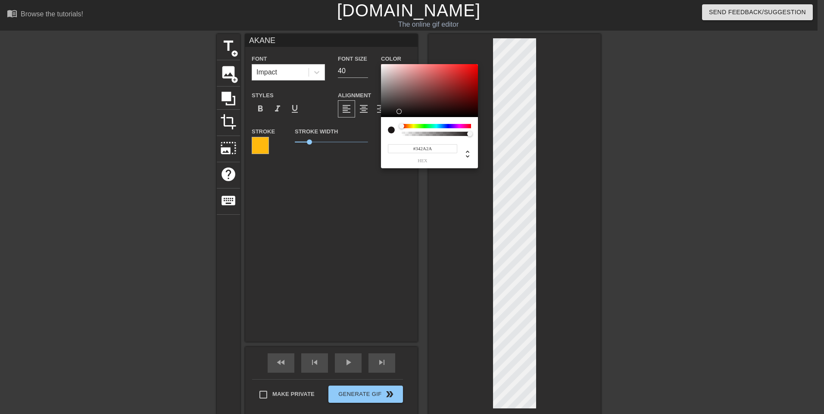
type input "AKANE"
type input "#000000"
type input "AKANE"
type input "#0F0E0E"
type input "AKANE"
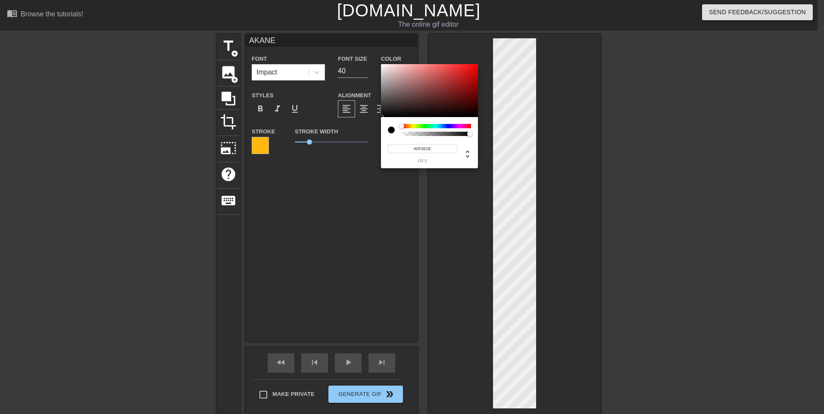
type input "#171616"
type input "AKANE"
type input "#191818"
type input "AKANE"
type input "#1D1D1D"
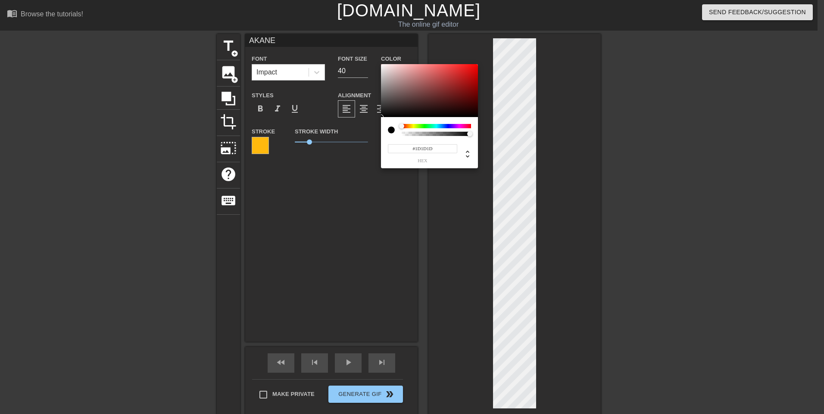
type input "AKANE"
type input "#1F0303"
type input "AKANE"
type input "#210404"
type input "AKANE"
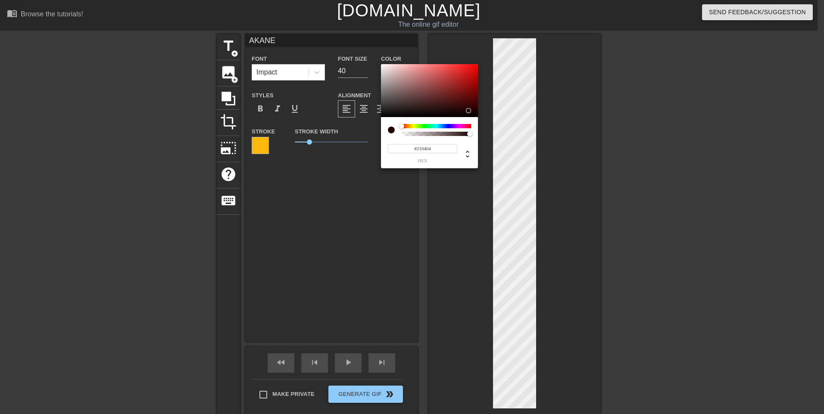
type input "#260404"
type input "AKANE"
type input "#280404"
type input "AKANE"
type input "#2A0505"
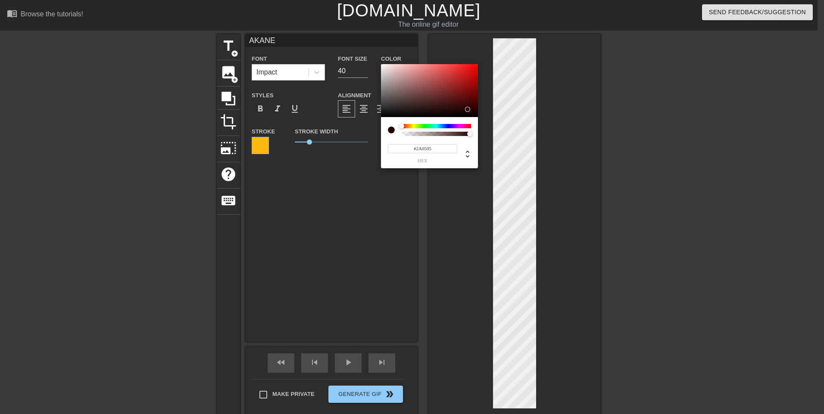
type input "AKANE"
type input "#2C0505"
type input "AKANE"
type input "#2E0505"
type input "AKANE"
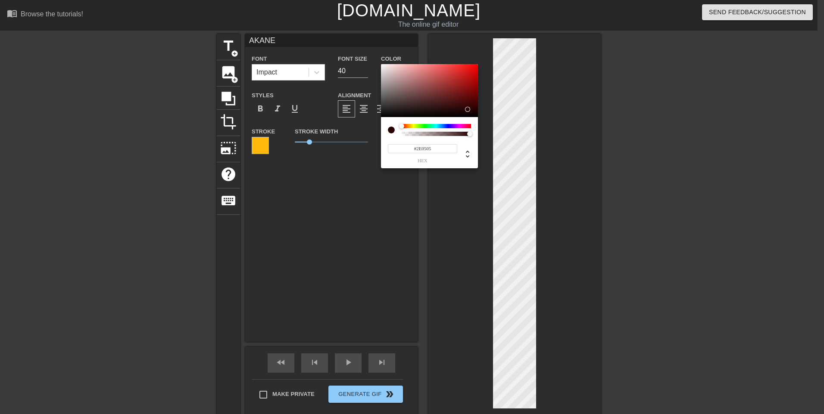
type input "#300505"
drag, startPoint x: 403, startPoint y: 83, endPoint x: 389, endPoint y: 109, distance: 29.9
click at [389, 109] on div at bounding box center [429, 90] width 97 height 53
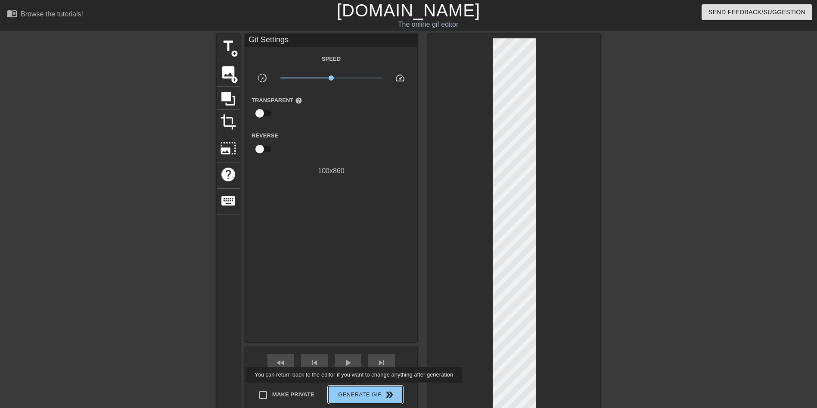
click at [355, 389] on button "Generate Gif double_arrow" at bounding box center [365, 394] width 75 height 17
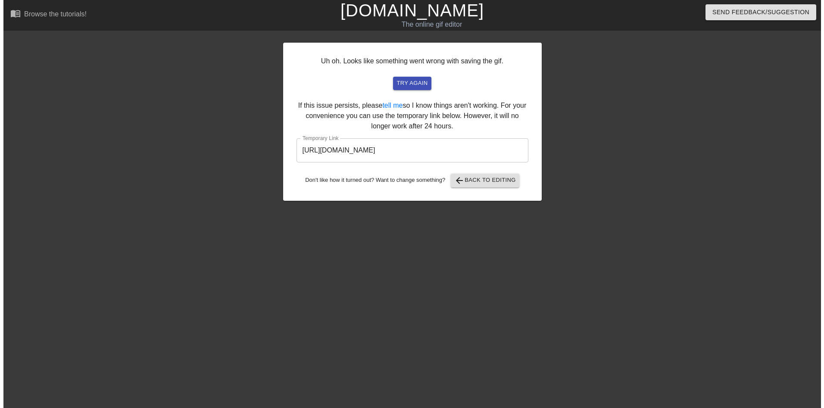
scroll to position [0, 0]
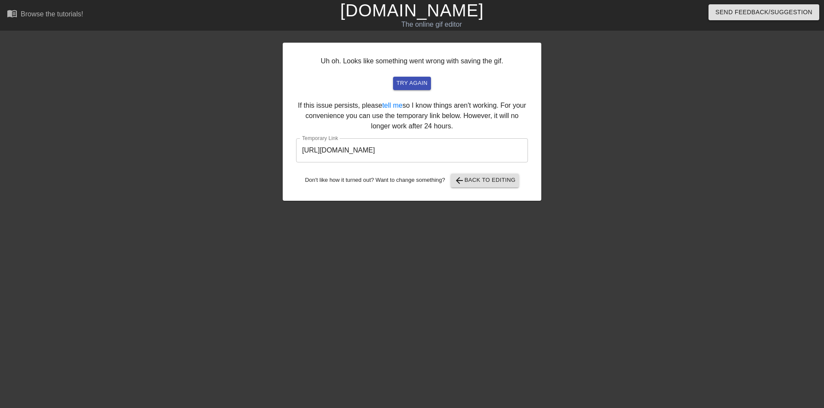
click at [445, 152] on input "https://www.gifntext.com/temp_generations/iBxruMcA.gif" at bounding box center [412, 150] width 232 height 24
